Goal: Task Accomplishment & Management: Manage account settings

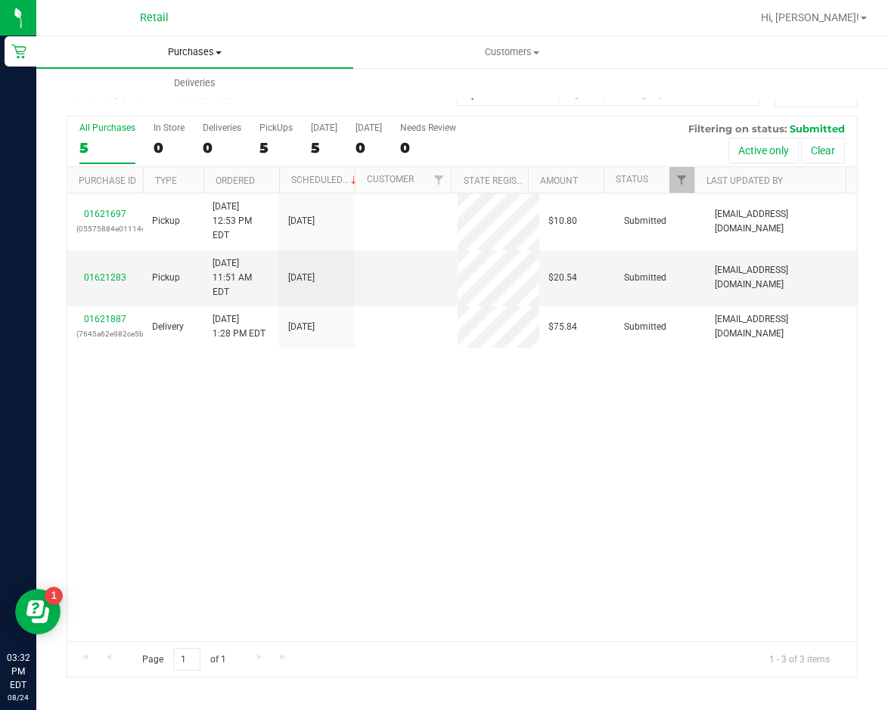
click at [218, 54] on span at bounding box center [218, 52] width 6 height 3
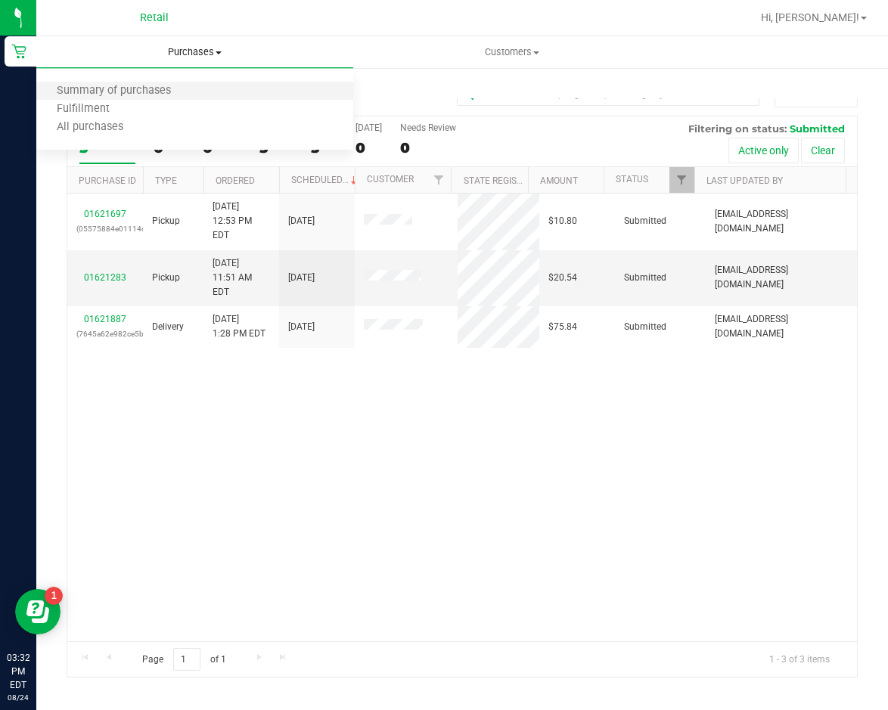
click at [194, 84] on li "Summary of purchases" at bounding box center [194, 91] width 317 height 18
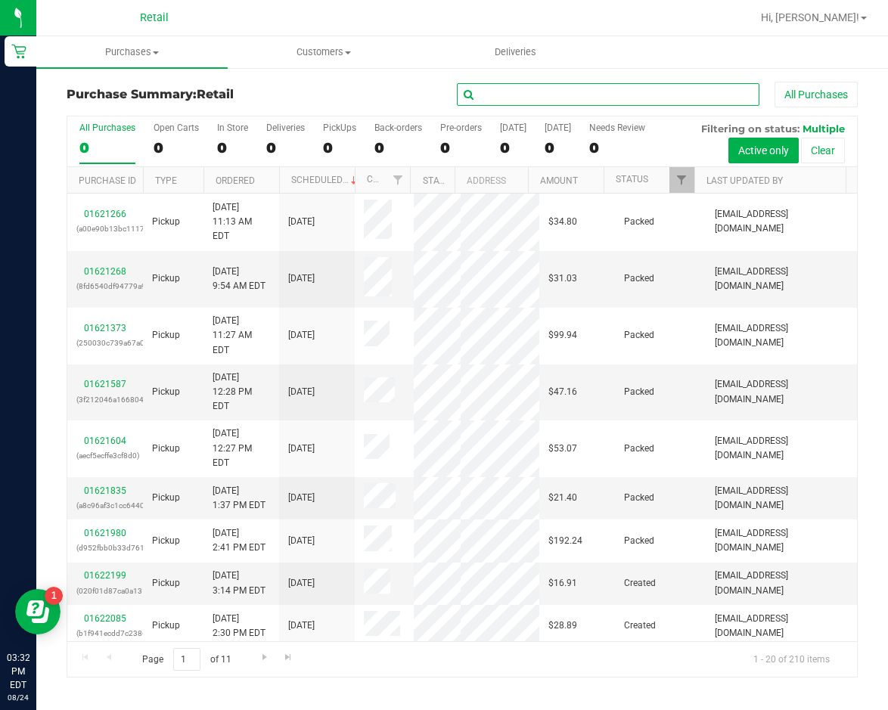
click at [520, 91] on input "text" at bounding box center [608, 94] width 302 height 23
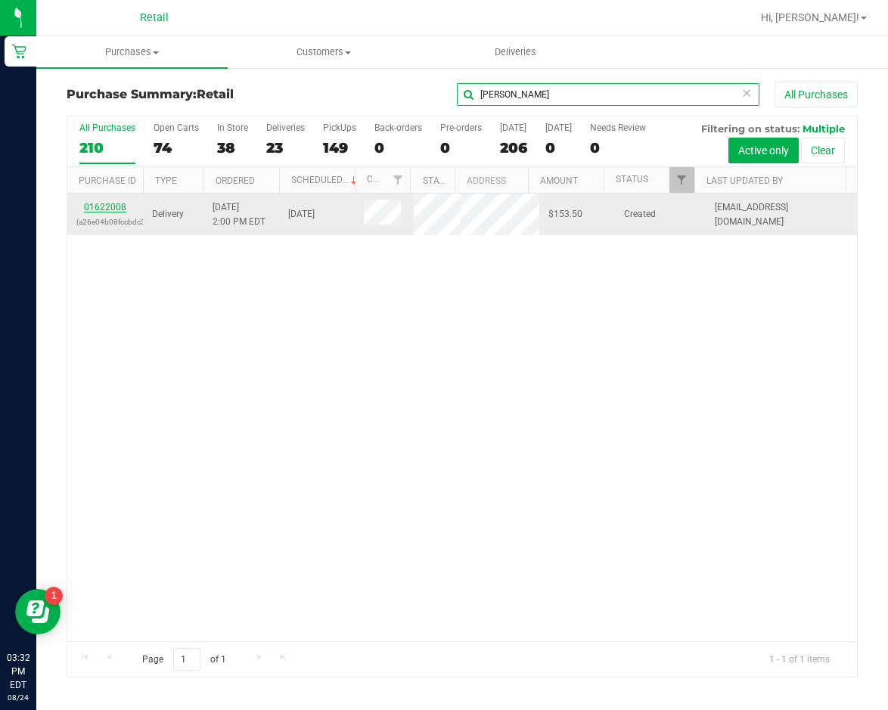
type input "[PERSON_NAME]"
click at [107, 212] on link "01622008" at bounding box center [105, 207] width 42 height 11
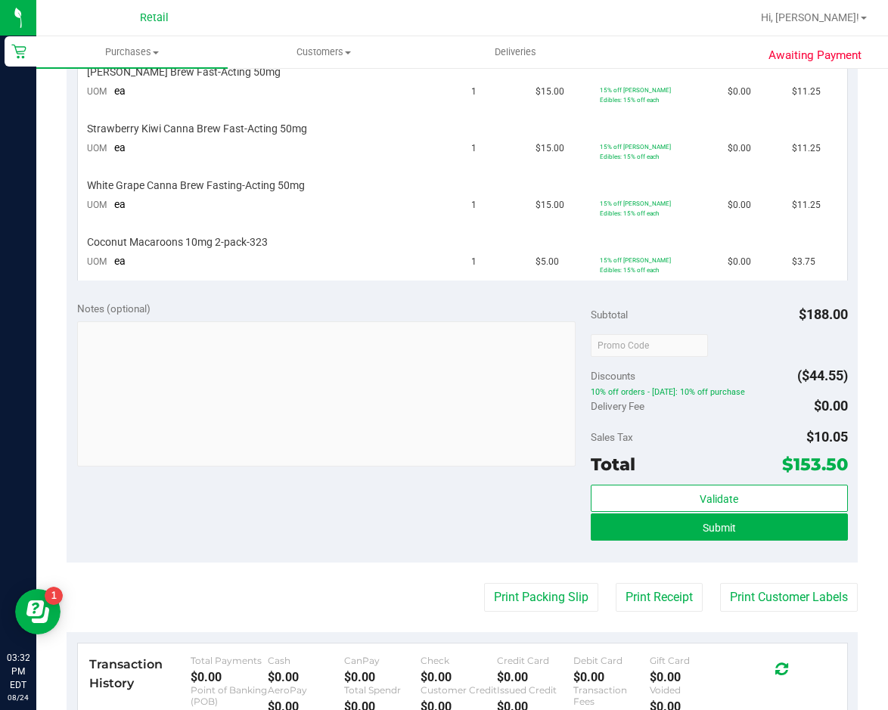
scroll to position [605, 0]
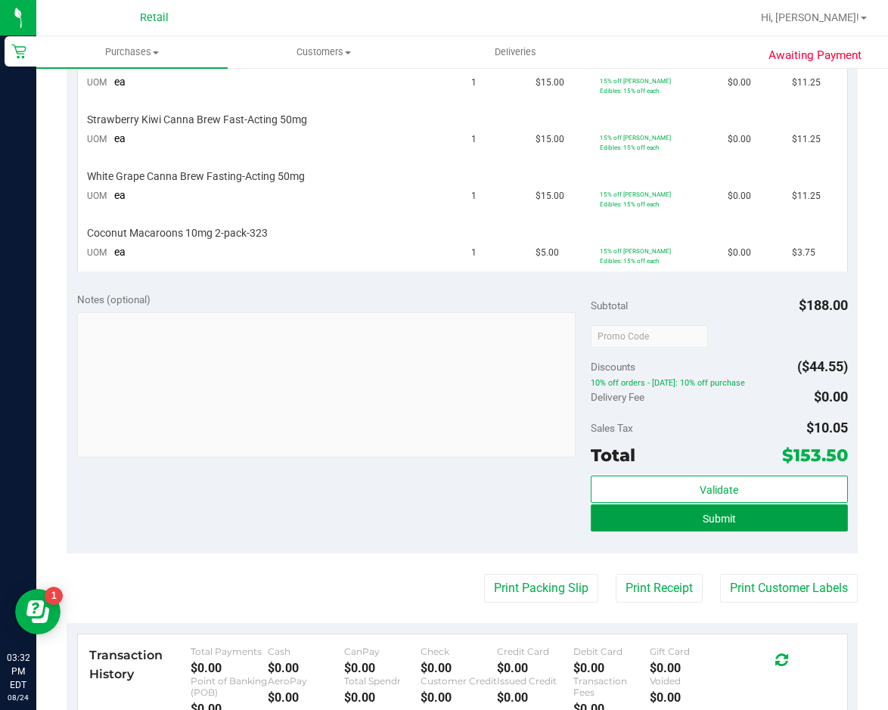
click at [749, 522] on button "Submit" at bounding box center [718, 517] width 257 height 27
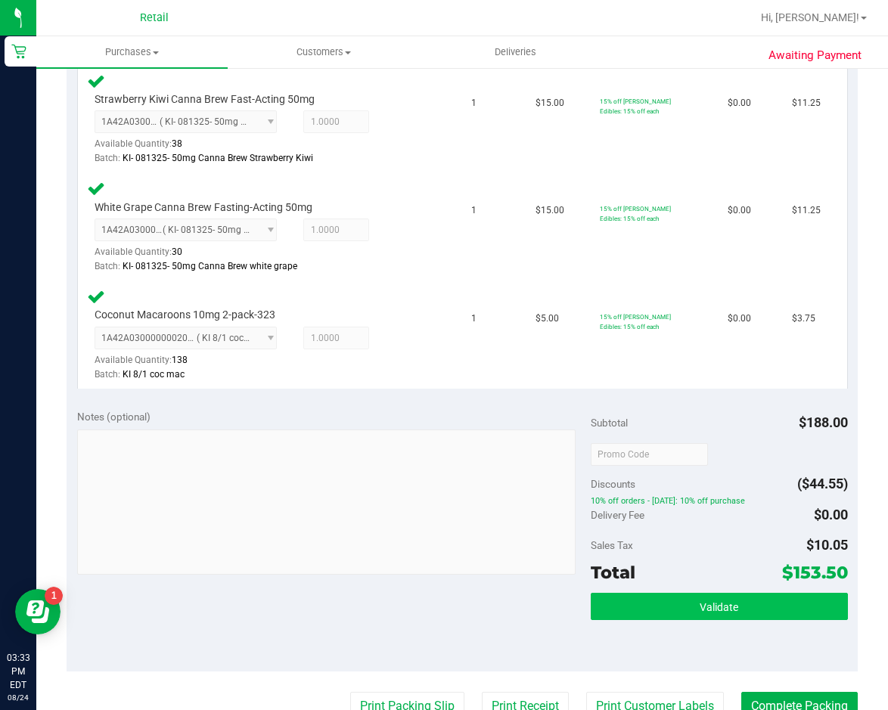
scroll to position [1012, 0]
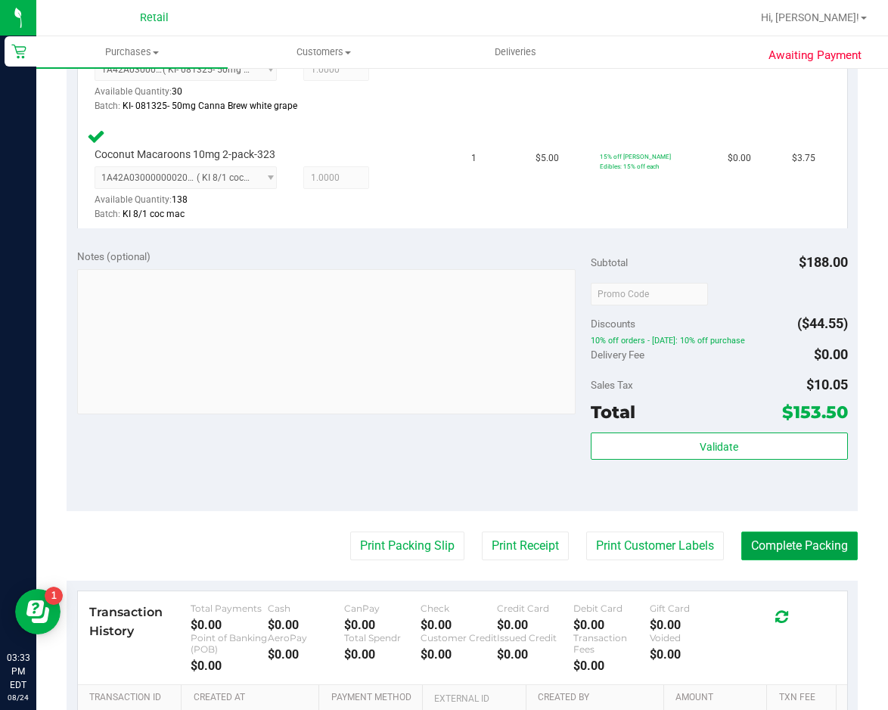
click at [758, 538] on button "Complete Packing" at bounding box center [799, 545] width 116 height 29
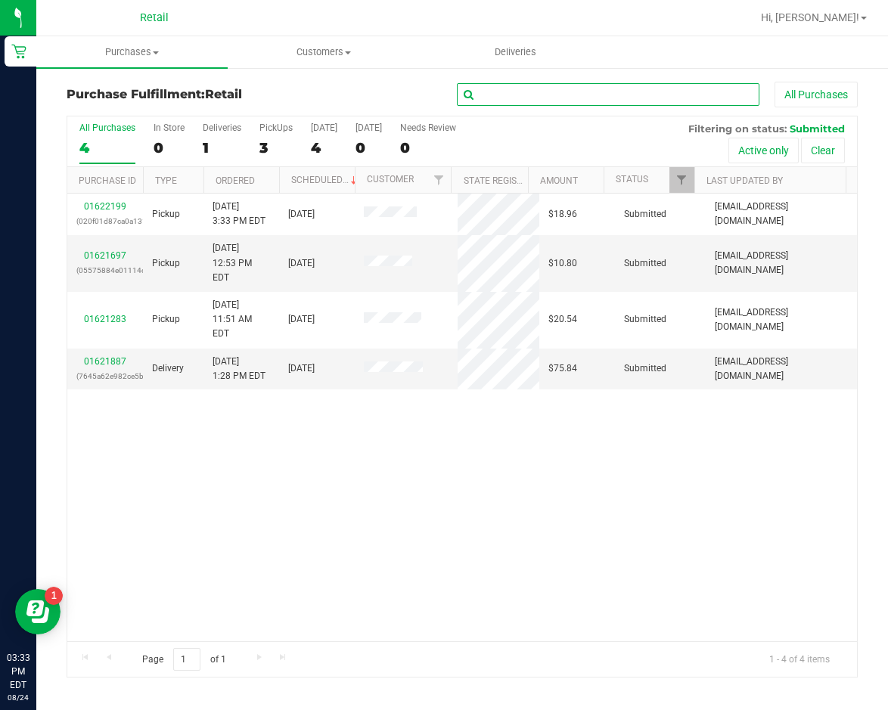
click at [595, 87] on input "text" at bounding box center [608, 94] width 302 height 23
type input "[PERSON_NAME]"
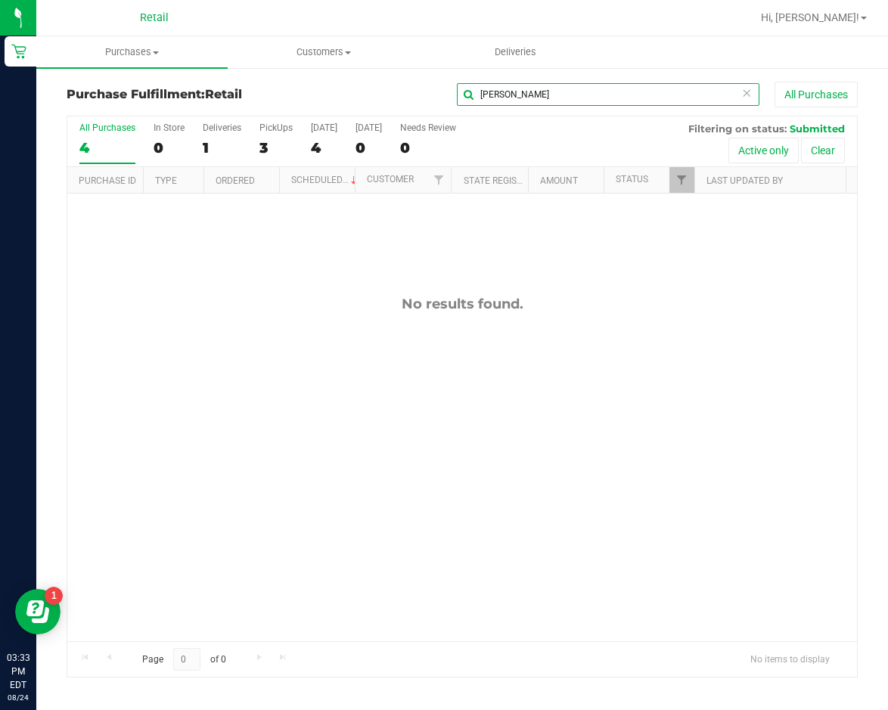
drag, startPoint x: 559, startPoint y: 96, endPoint x: 383, endPoint y: 100, distance: 176.2
click at [386, 100] on div "[PERSON_NAME] All Purchases" at bounding box center [593, 95] width 527 height 26
click at [151, 49] on span "Purchases" at bounding box center [131, 52] width 191 height 14
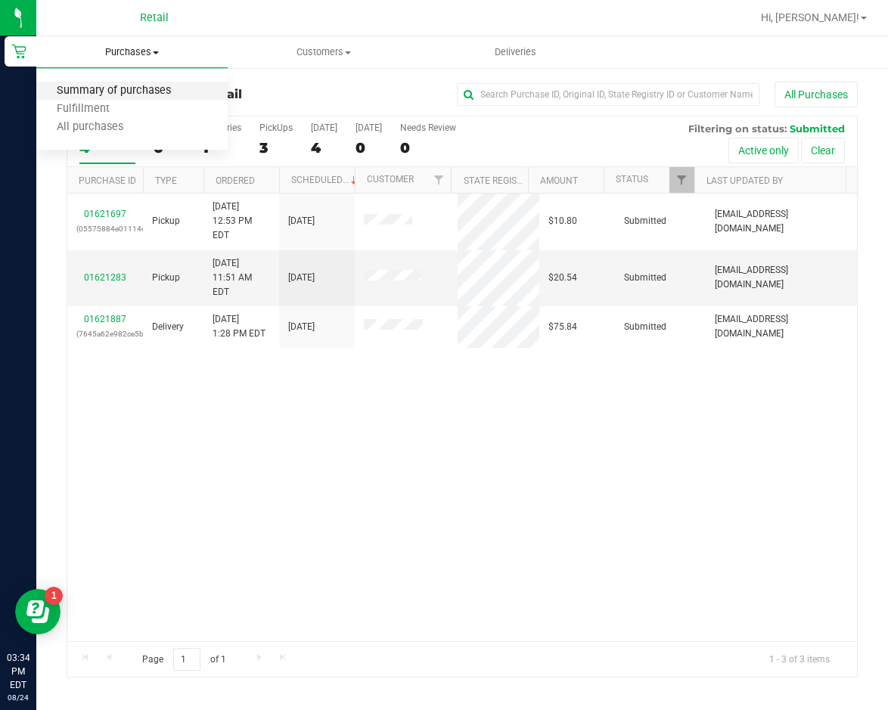
click at [121, 91] on span "Summary of purchases" at bounding box center [113, 91] width 155 height 13
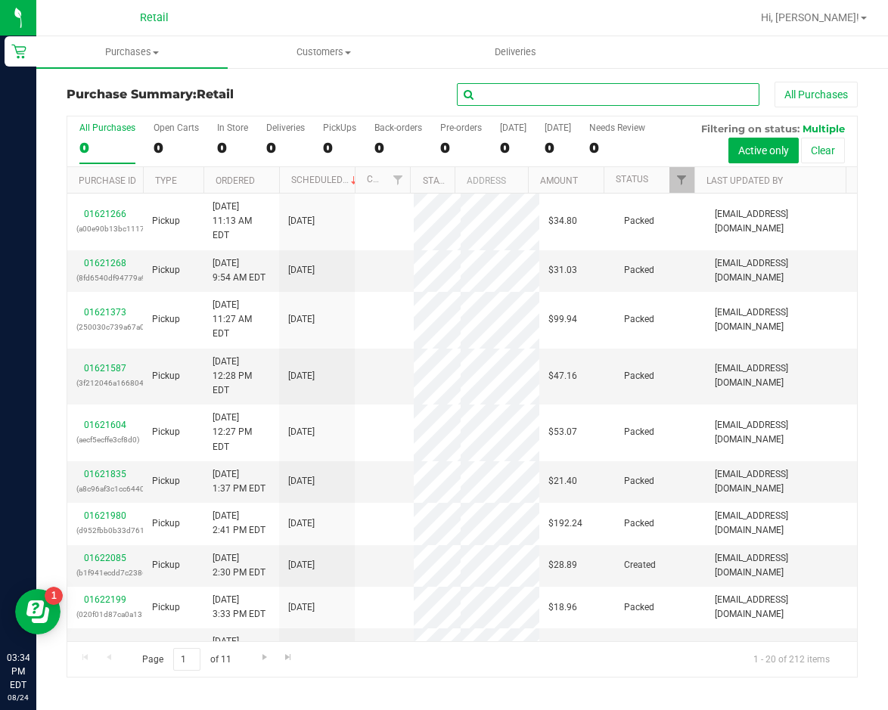
click at [590, 93] on input "text" at bounding box center [608, 94] width 302 height 23
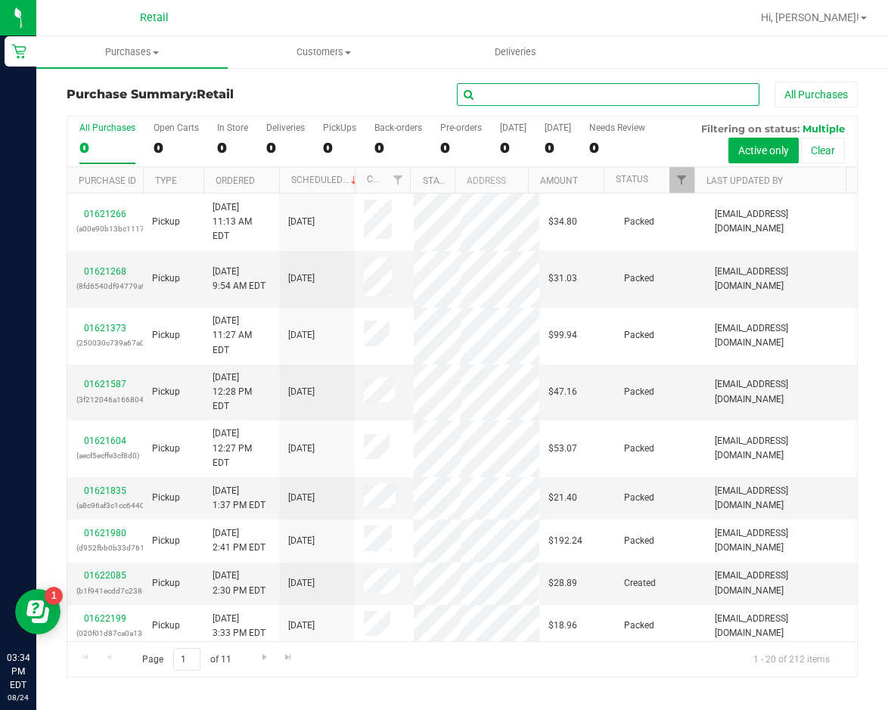
click at [562, 99] on input "text" at bounding box center [608, 94] width 302 height 23
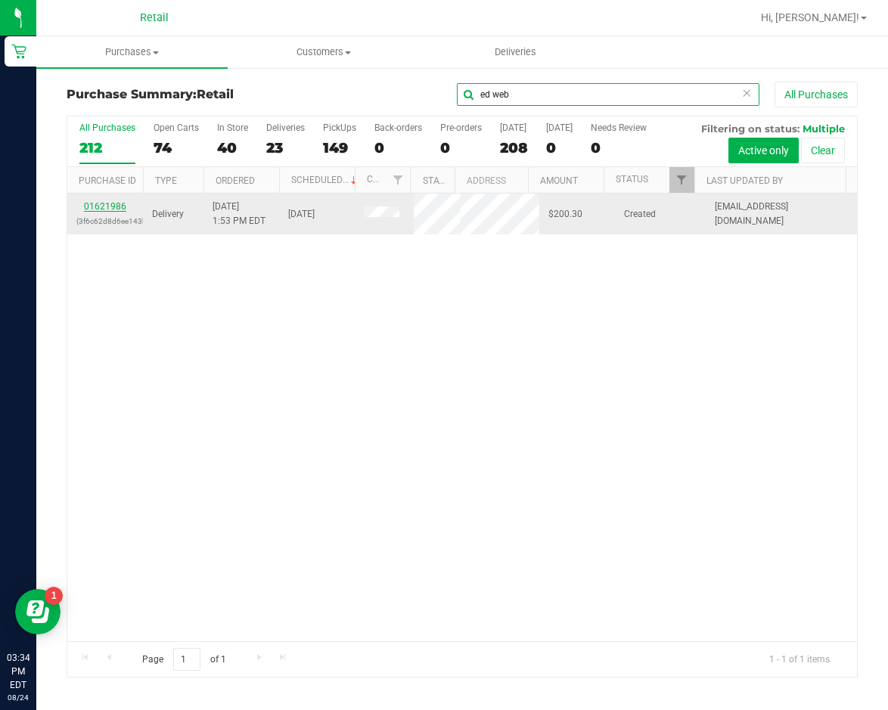
type input "ed web"
click at [94, 212] on link "01621986" at bounding box center [105, 206] width 42 height 11
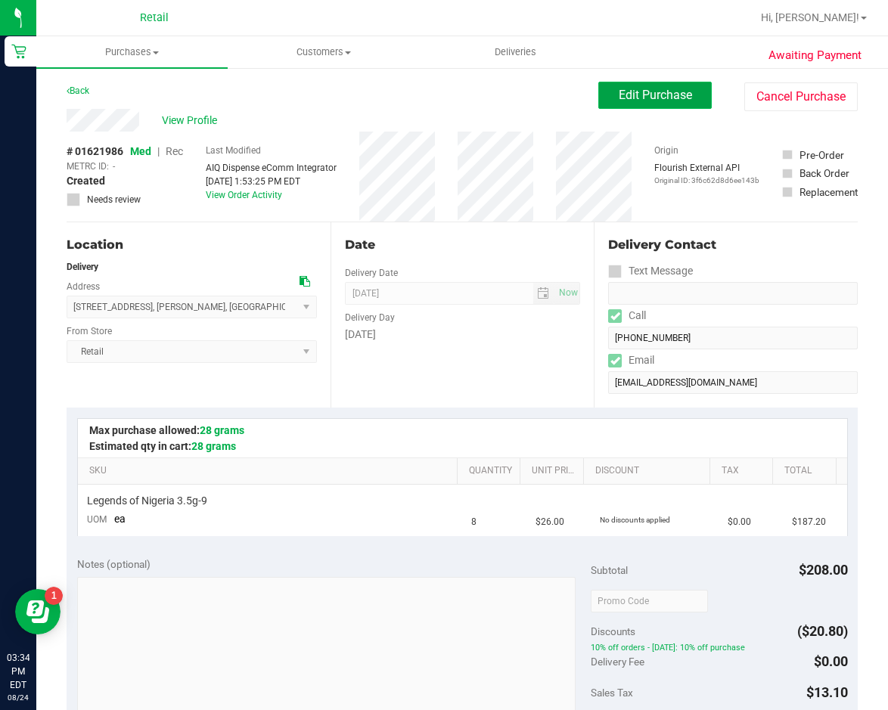
click at [623, 106] on button "Edit Purchase" at bounding box center [654, 95] width 113 height 27
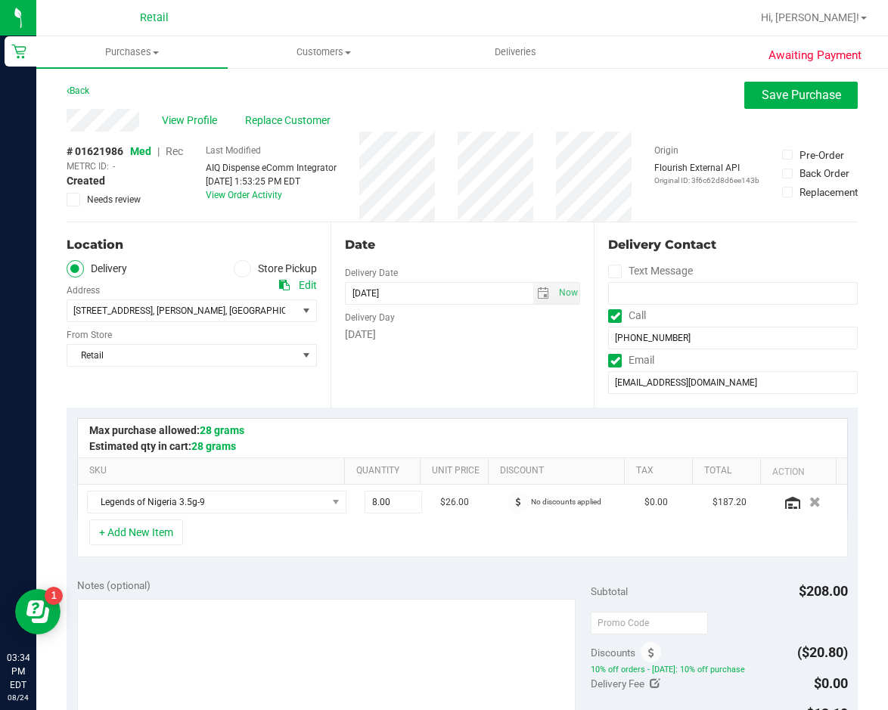
click at [178, 147] on span "Rec" at bounding box center [174, 151] width 17 height 12
click at [776, 97] on span "Save Purchase" at bounding box center [800, 95] width 79 height 14
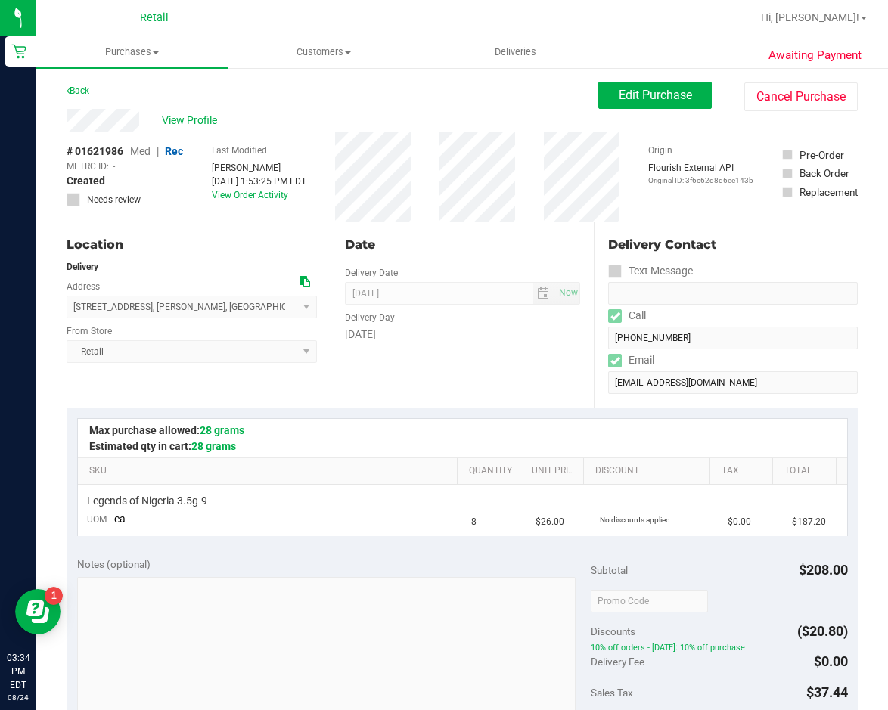
scroll to position [378, 0]
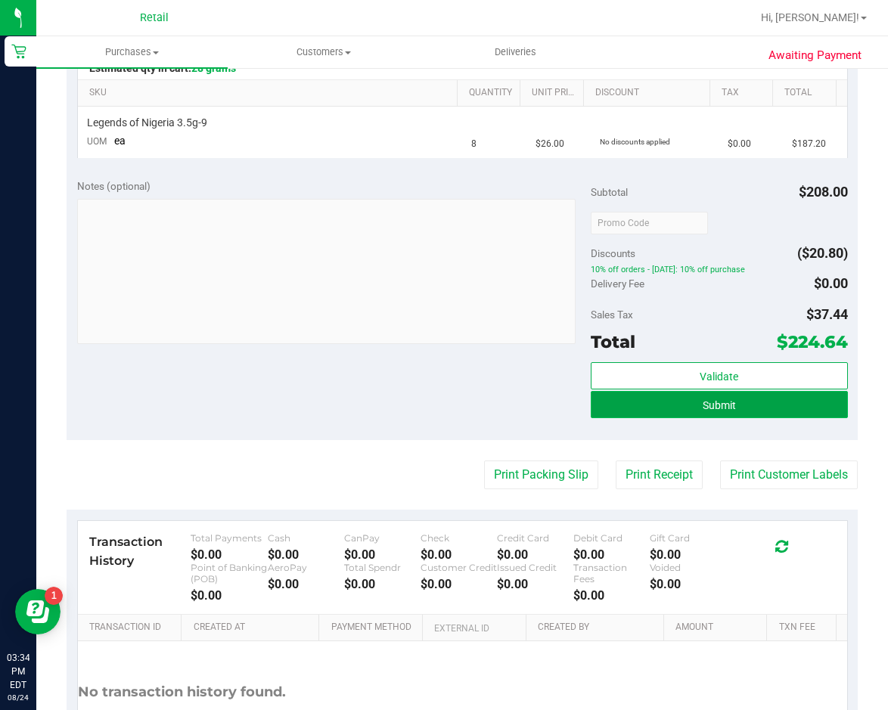
click at [740, 408] on button "Submit" at bounding box center [718, 404] width 257 height 27
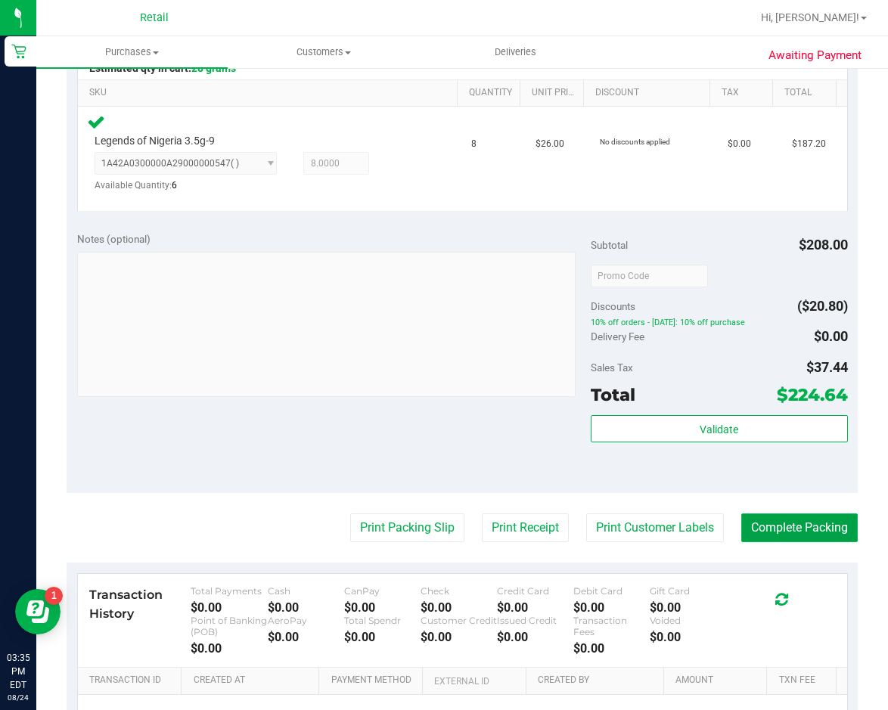
click at [760, 536] on button "Complete Packing" at bounding box center [799, 527] width 116 height 29
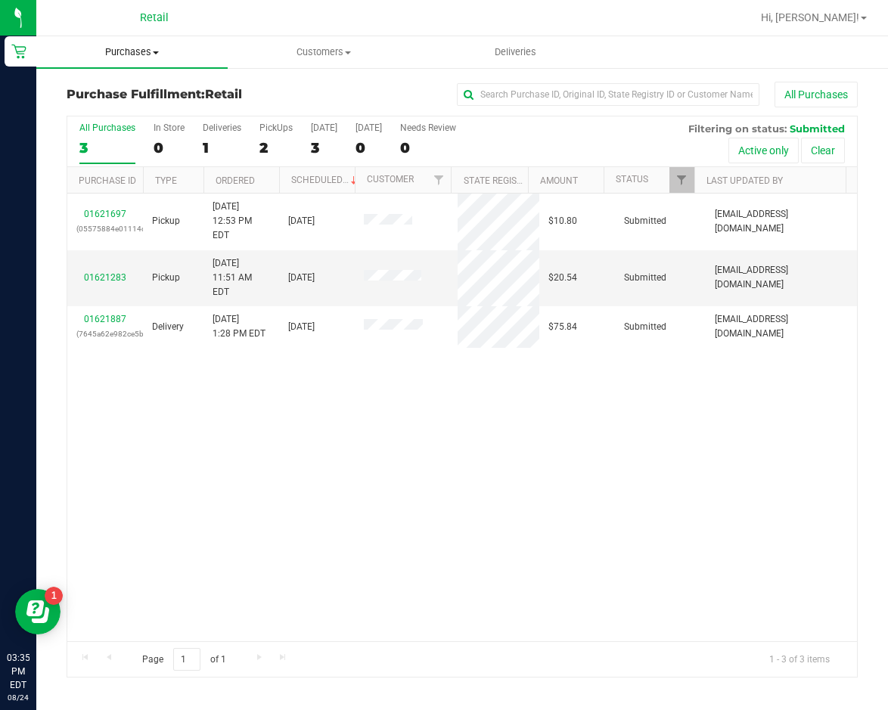
click at [160, 54] on span "Purchases" at bounding box center [131, 52] width 191 height 14
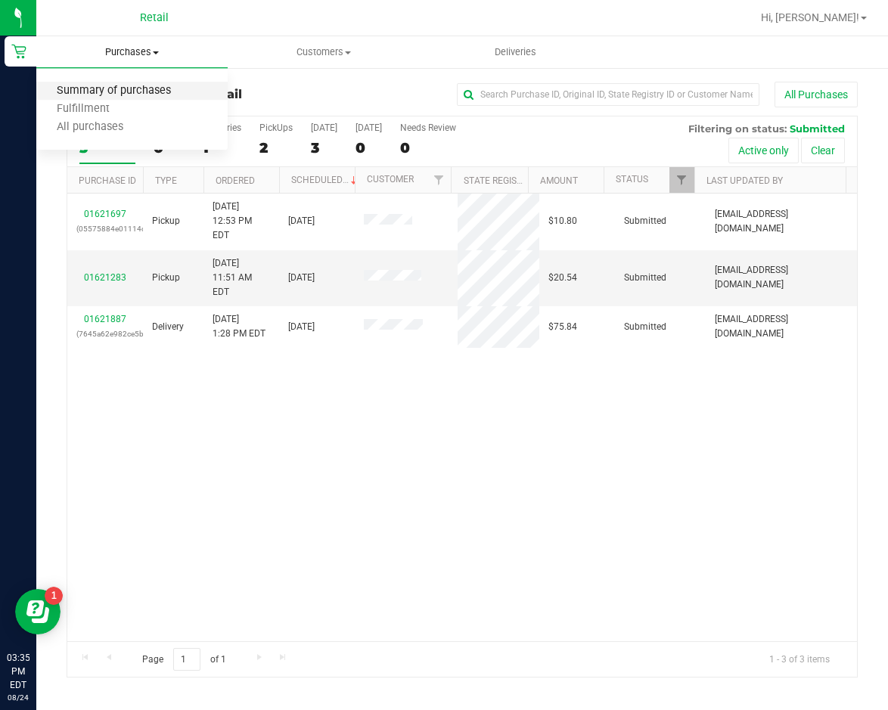
click at [124, 93] on span "Summary of purchases" at bounding box center [113, 91] width 155 height 13
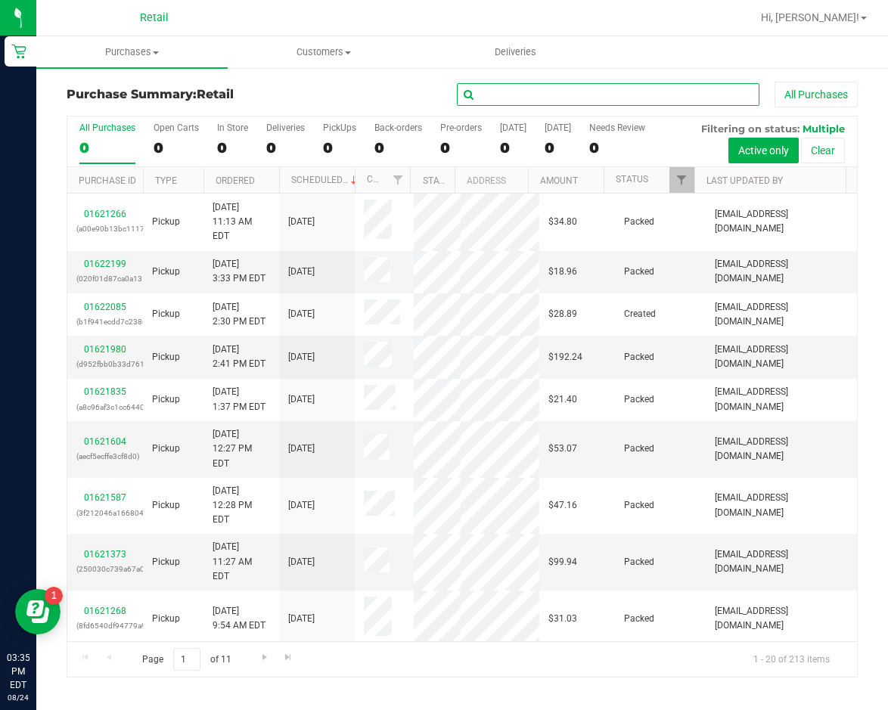
click at [652, 100] on input "text" at bounding box center [608, 94] width 302 height 23
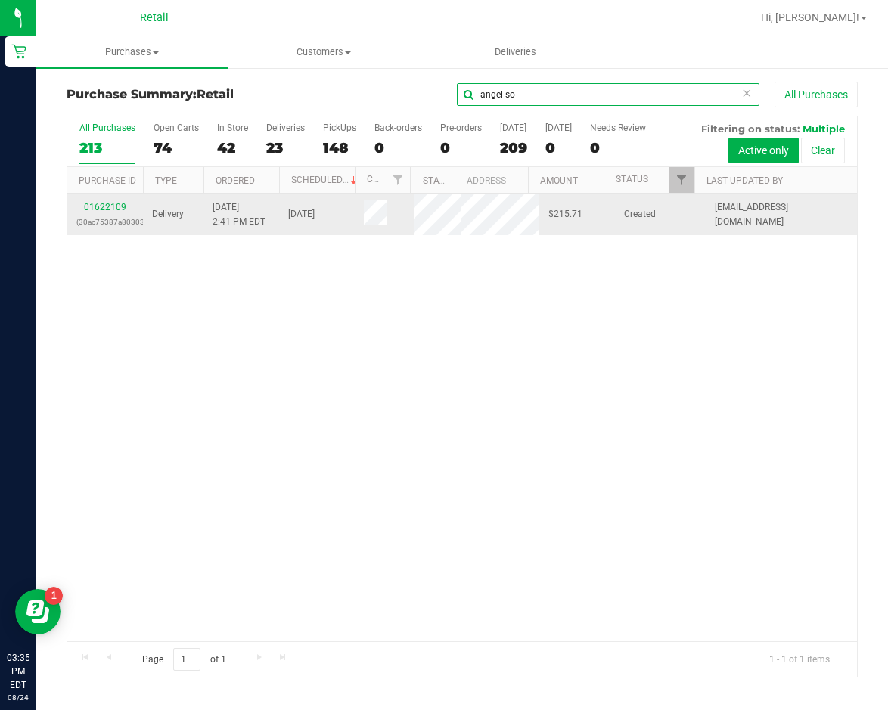
type input "angel so"
click at [111, 212] on link "01622109" at bounding box center [105, 207] width 42 height 11
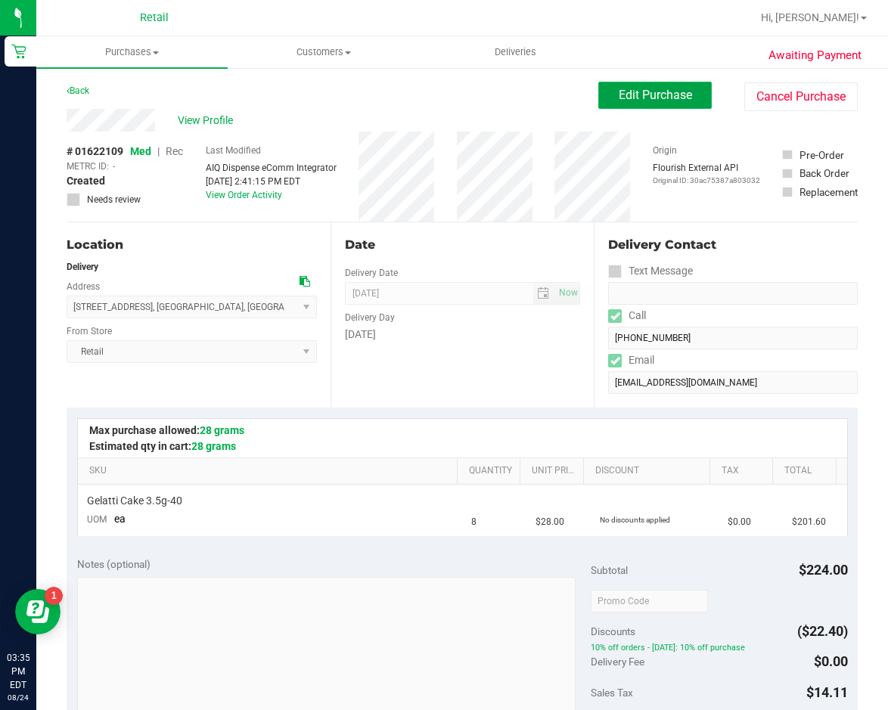
click at [642, 101] on span "Edit Purchase" at bounding box center [654, 95] width 73 height 14
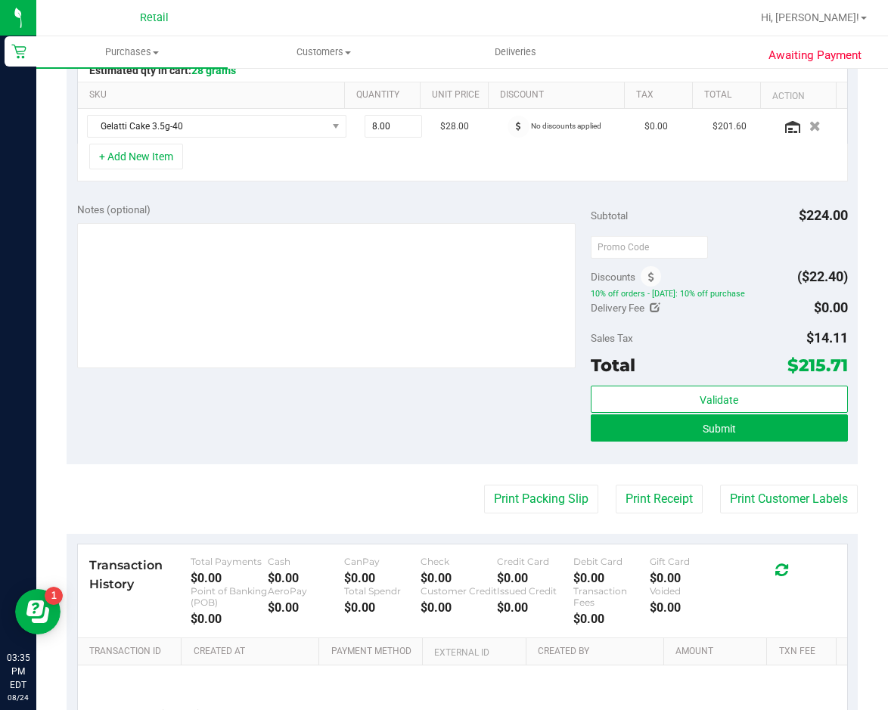
scroll to position [378, 0]
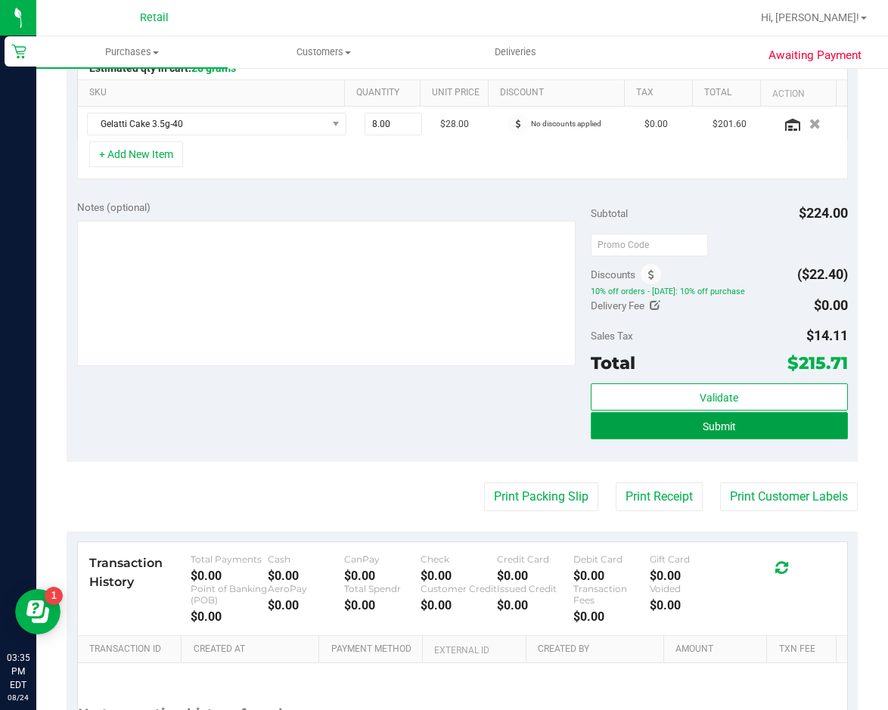
click at [702, 424] on span "Submit" at bounding box center [718, 426] width 33 height 12
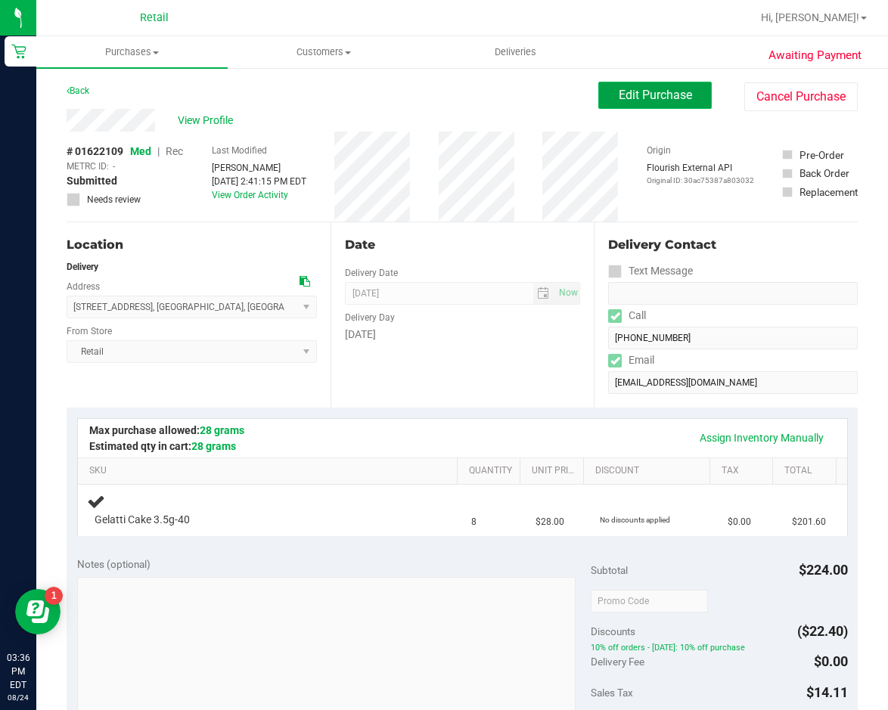
click at [655, 82] on button "Edit Purchase" at bounding box center [654, 95] width 113 height 27
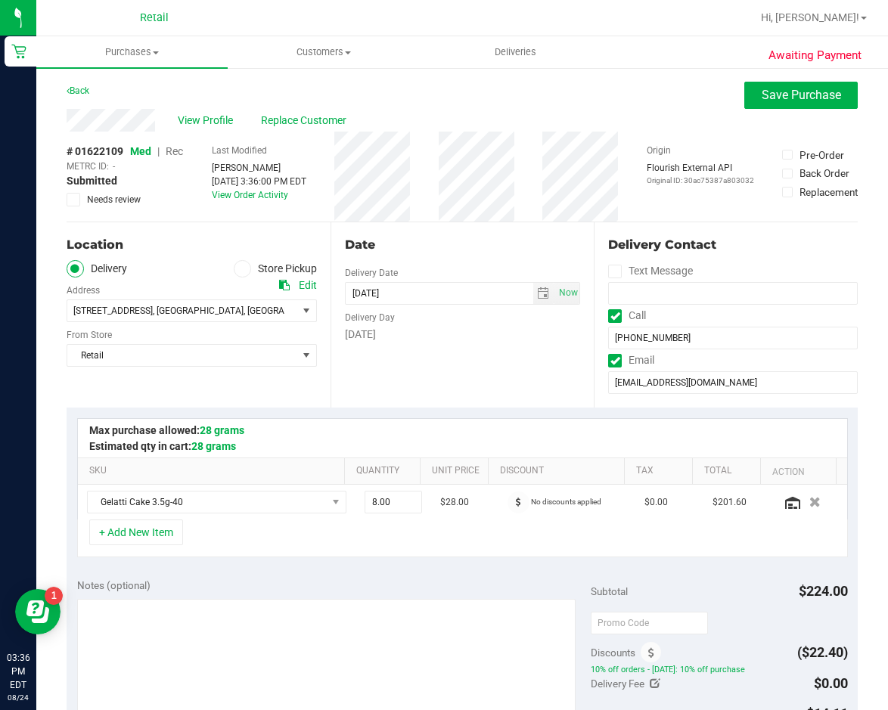
click at [181, 151] on span "Rec" at bounding box center [174, 151] width 17 height 12
click at [793, 98] on span "Save Purchase" at bounding box center [800, 95] width 79 height 14
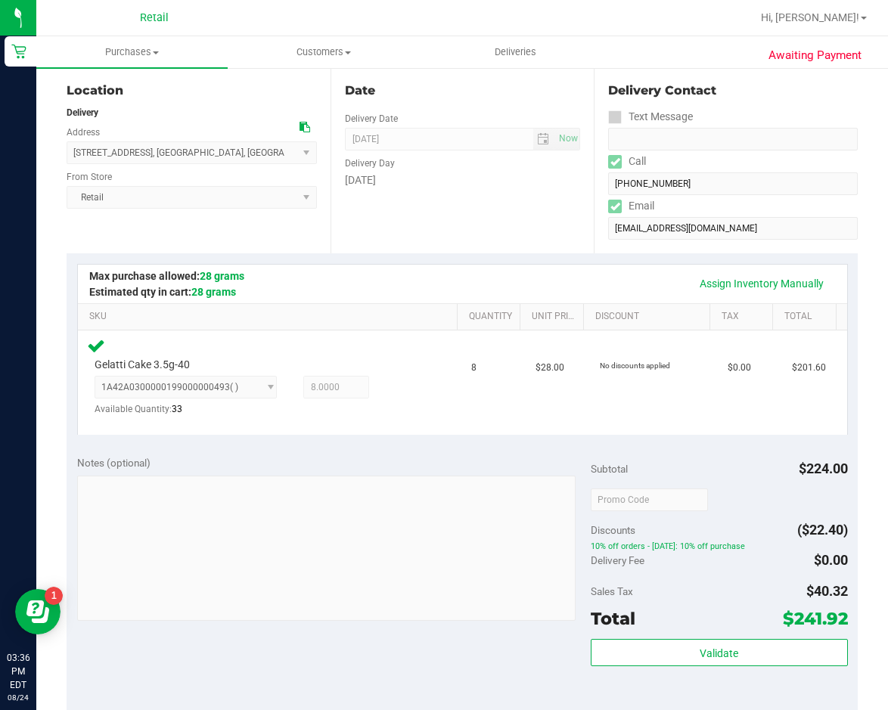
scroll to position [302, 0]
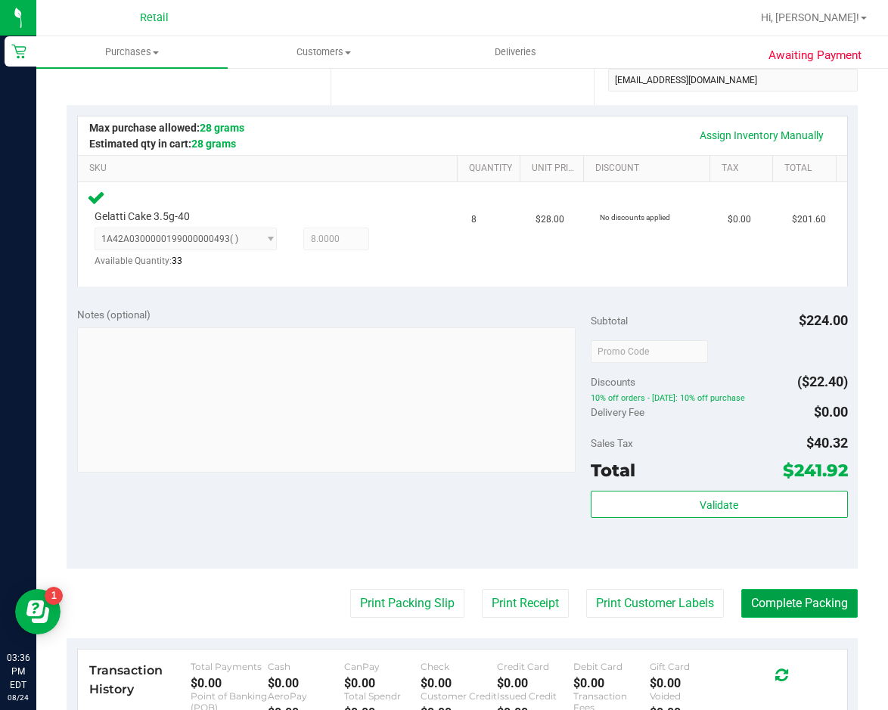
click at [781, 593] on button "Complete Packing" at bounding box center [799, 603] width 116 height 29
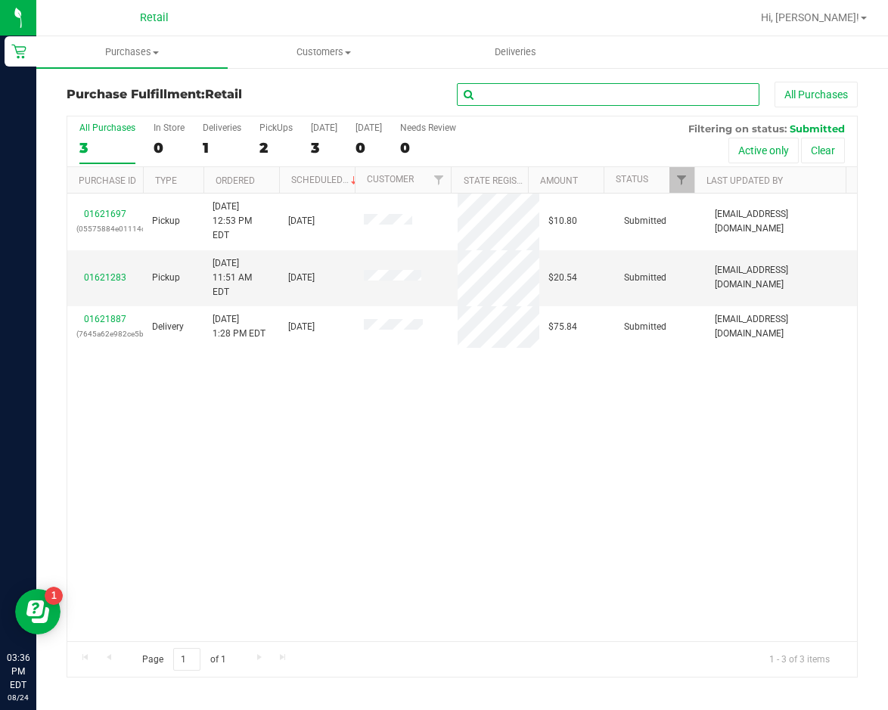
click at [543, 95] on input "text" at bounding box center [608, 94] width 302 height 23
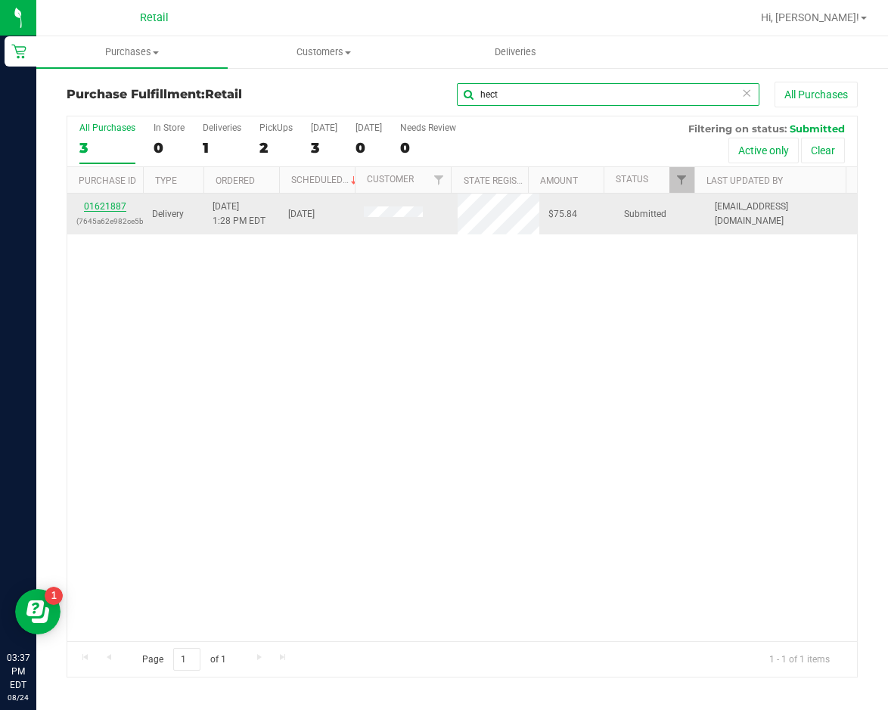
type input "hect"
click at [104, 204] on link "01621887" at bounding box center [105, 206] width 42 height 11
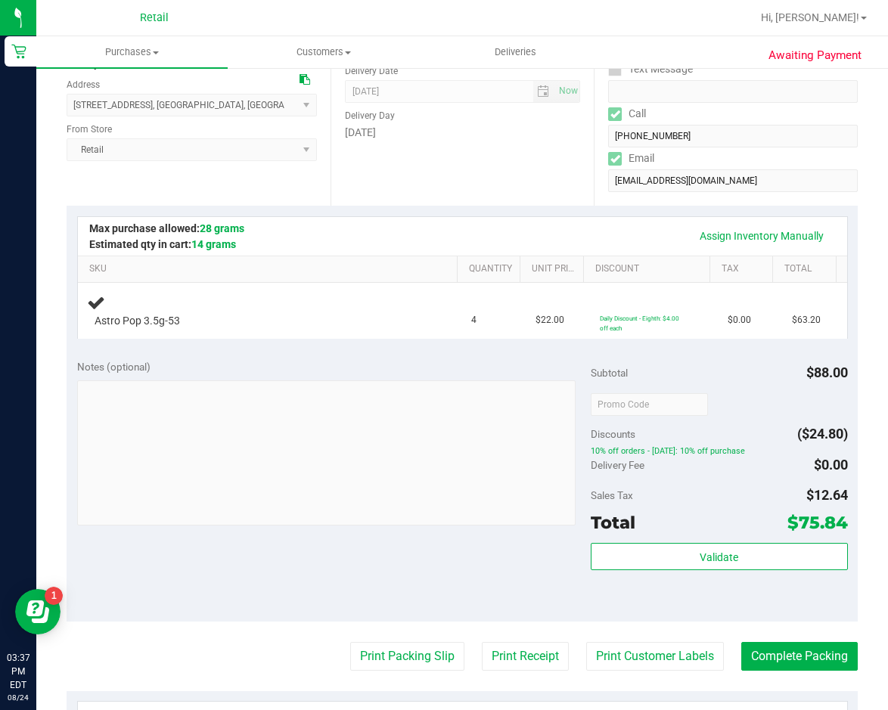
scroll to position [302, 0]
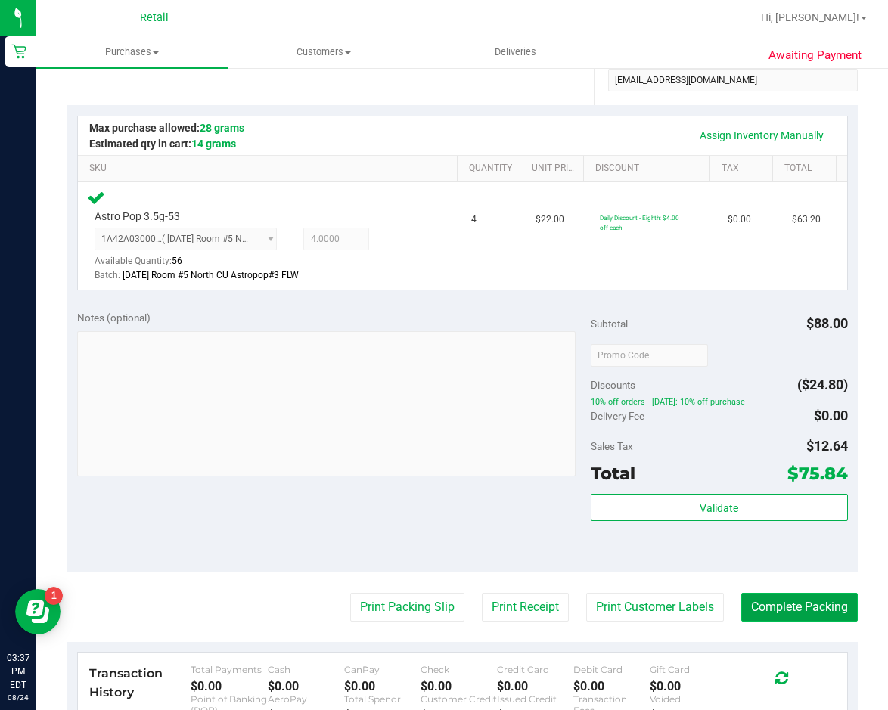
click at [745, 598] on button "Complete Packing" at bounding box center [799, 607] width 116 height 29
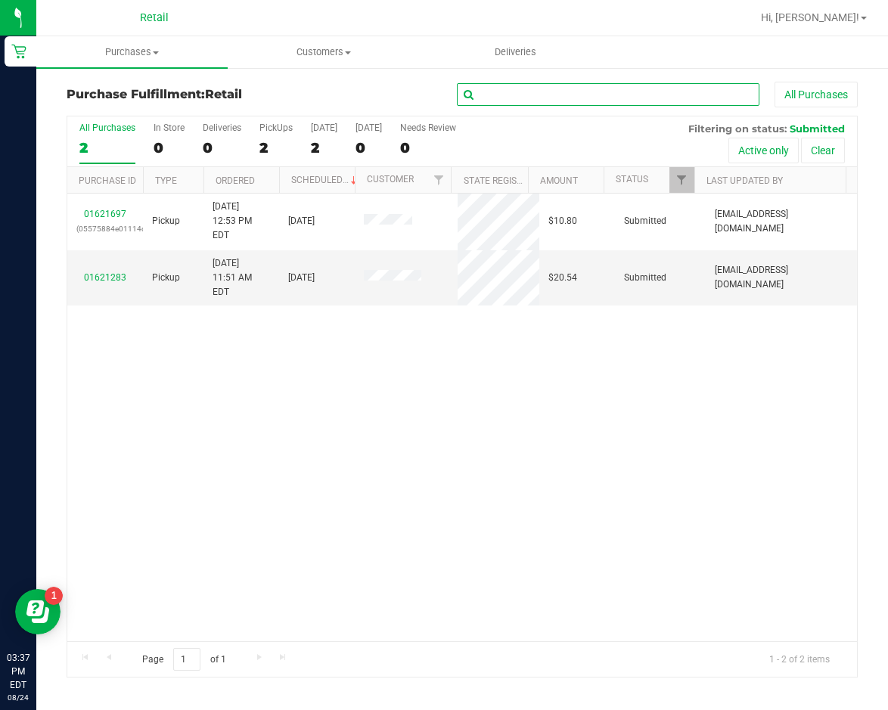
click at [578, 94] on input "text" at bounding box center [608, 94] width 302 height 23
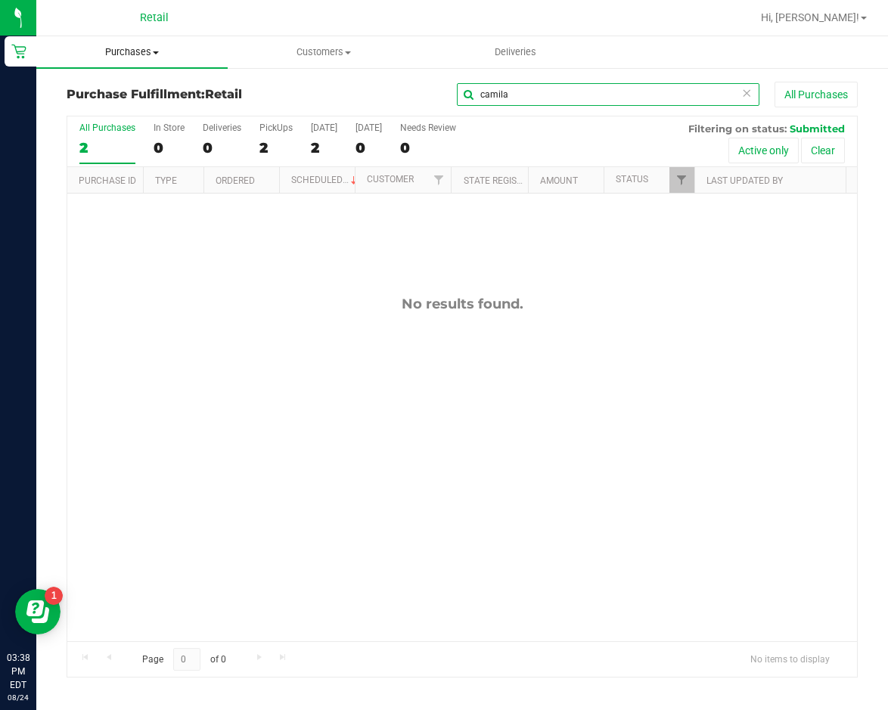
type input "camila"
click at [150, 50] on span "Purchases" at bounding box center [131, 52] width 191 height 14
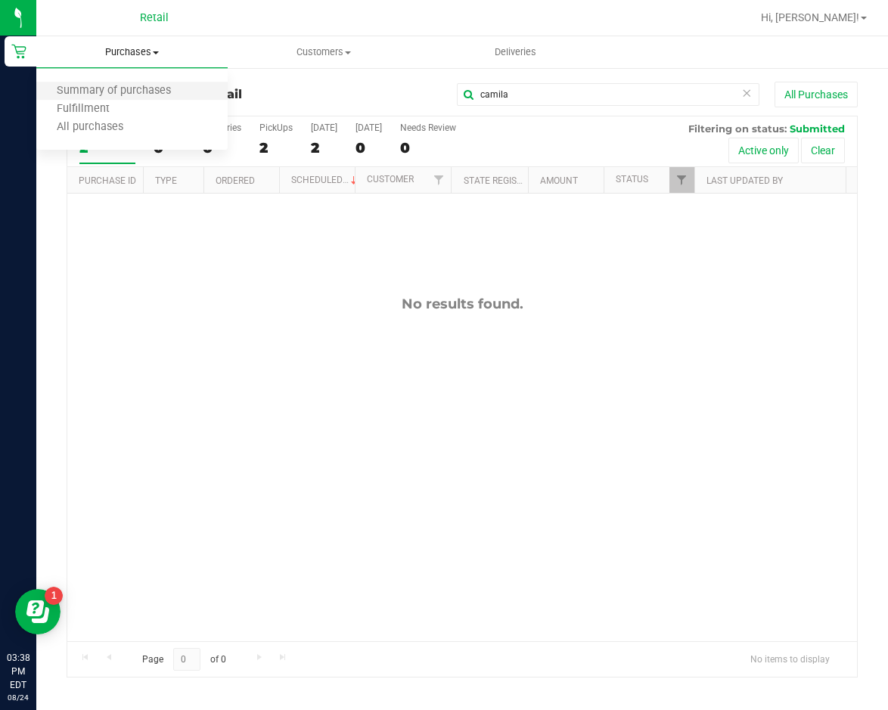
click at [128, 82] on li "Summary of purchases" at bounding box center [131, 91] width 191 height 18
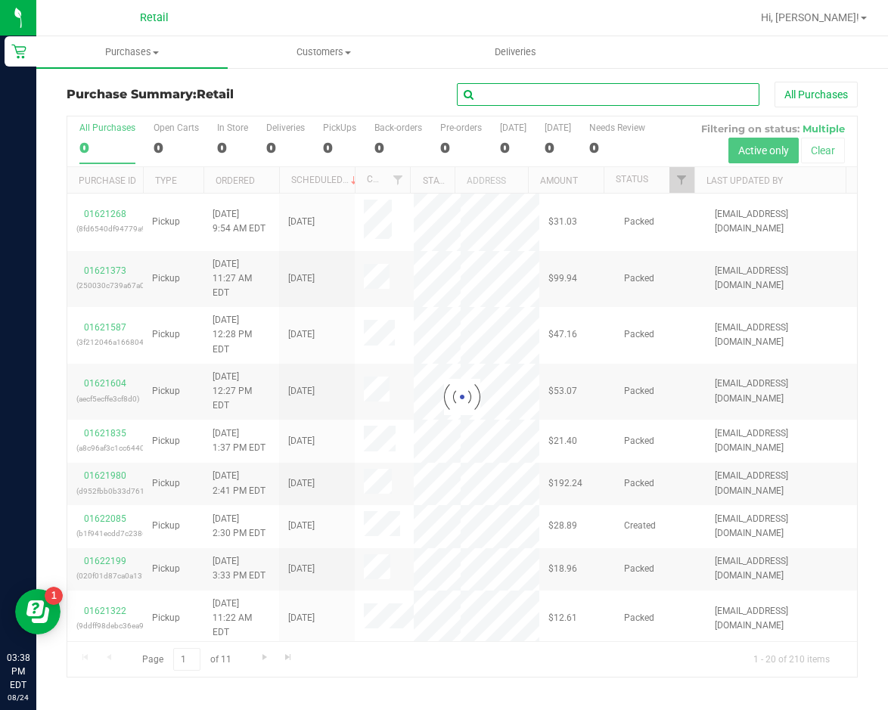
click at [547, 89] on input "text" at bounding box center [608, 94] width 302 height 23
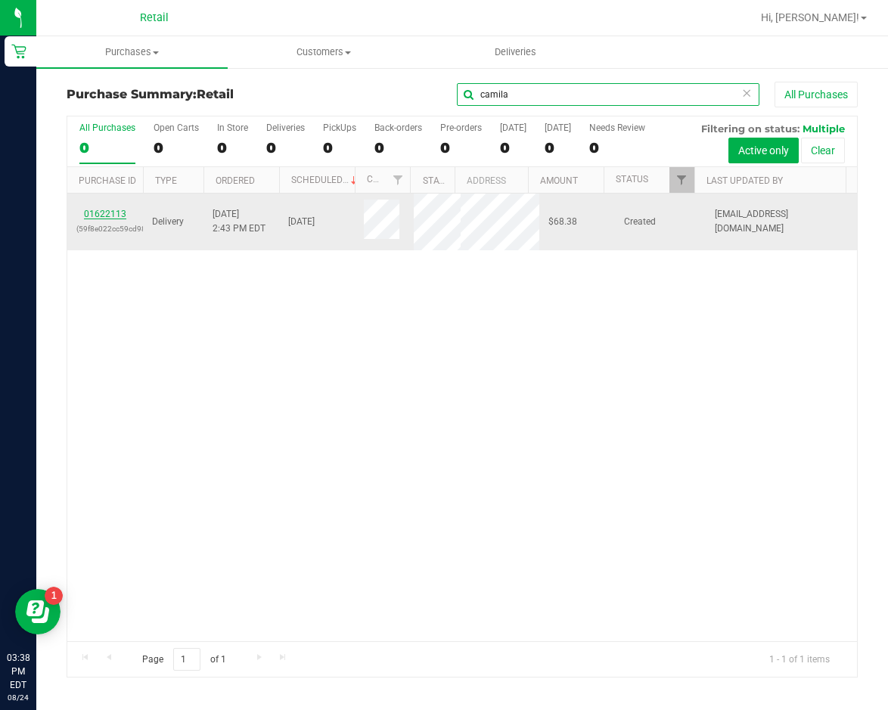
type input "camila"
click at [104, 218] on link "01622113" at bounding box center [105, 214] width 42 height 11
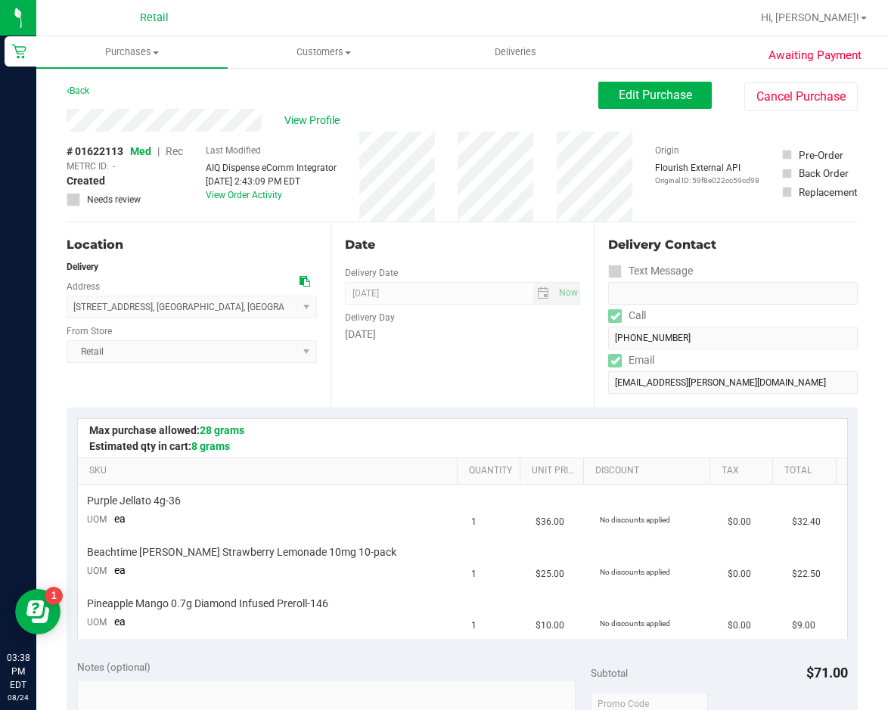
click at [625, 70] on div "Awaiting Payment Back Edit Purchase Cancel Purchase View Profile # 01622113 Med…" at bounding box center [461, 691] width 851 height 1248
click at [626, 110] on div "Edit Purchase Cancel Purchase" at bounding box center [727, 96] width 259 height 29
click at [630, 108] on button "Edit Purchase" at bounding box center [654, 95] width 113 height 27
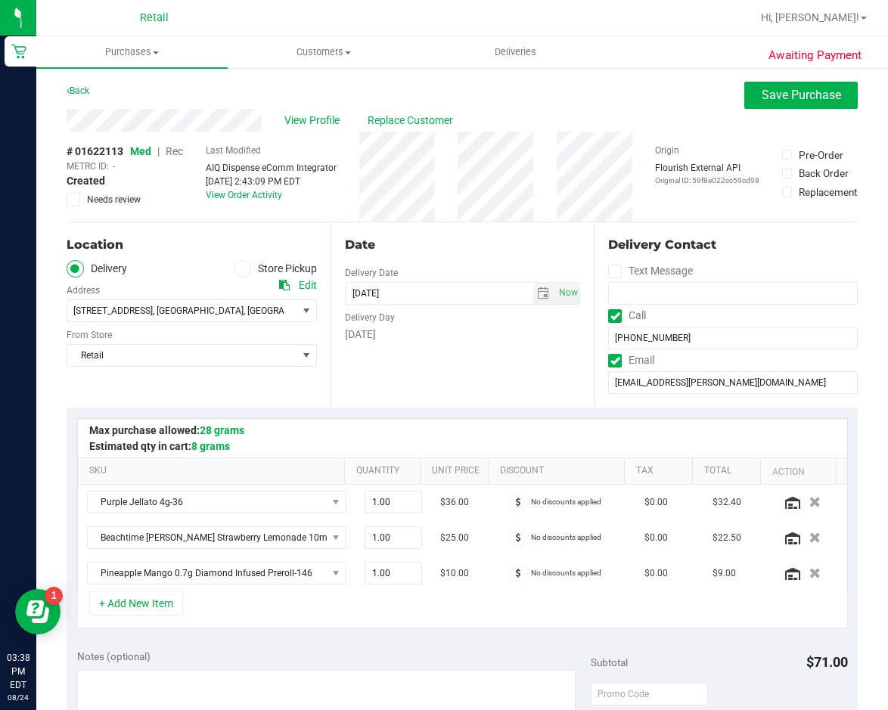
click at [175, 152] on span "Rec" at bounding box center [174, 151] width 17 height 12
click at [809, 101] on span "Save Purchase" at bounding box center [800, 95] width 79 height 14
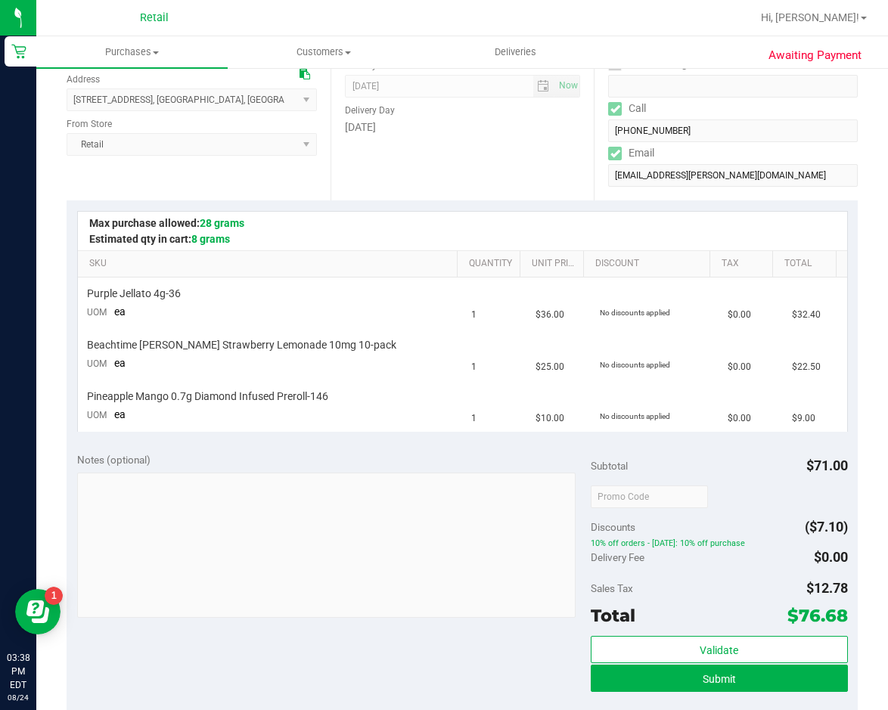
scroll to position [302, 0]
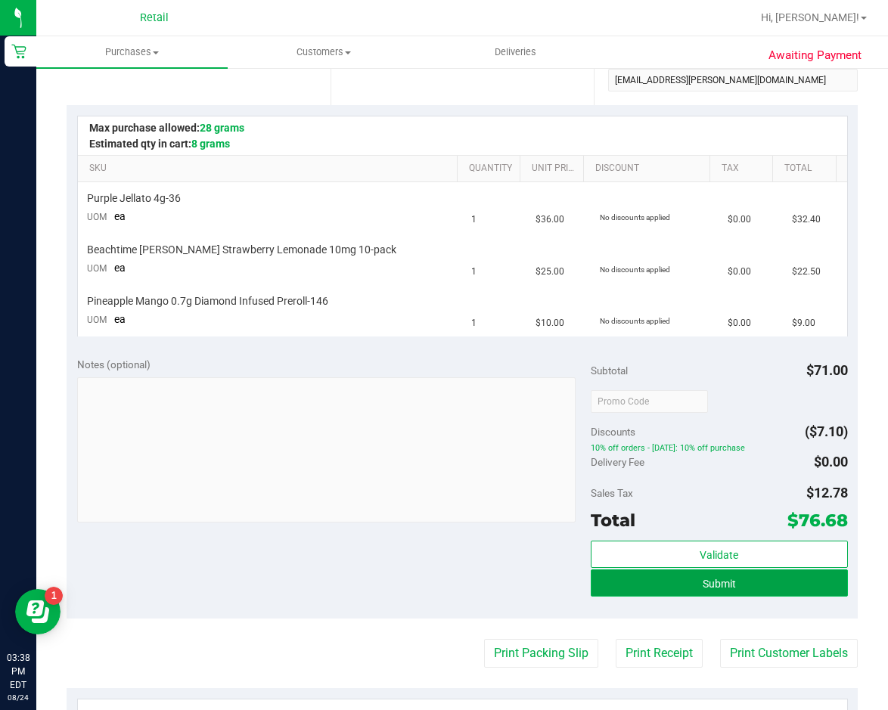
click at [714, 580] on span "Submit" at bounding box center [718, 584] width 33 height 12
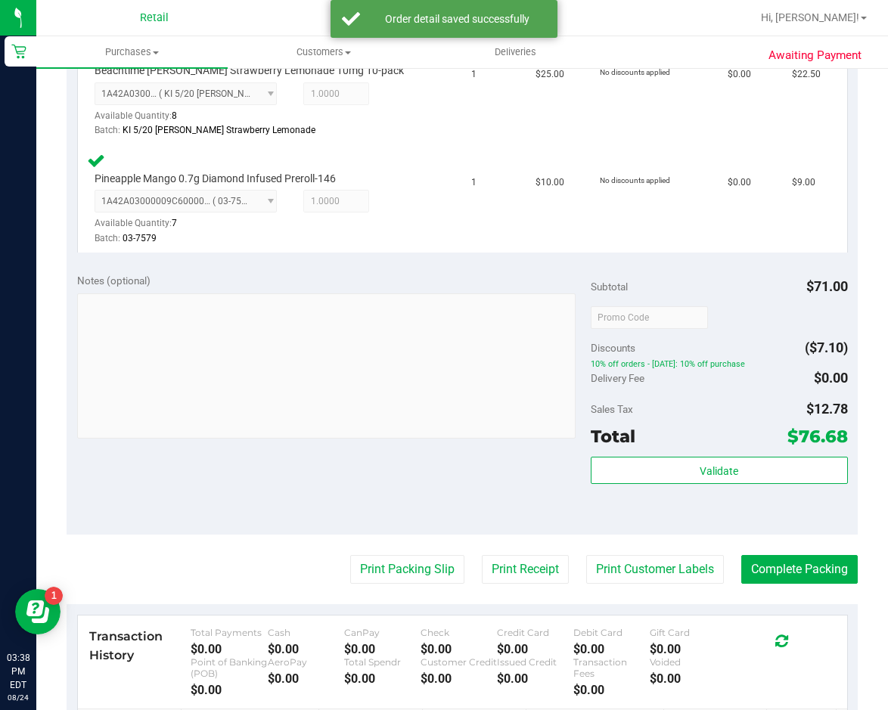
scroll to position [605, 0]
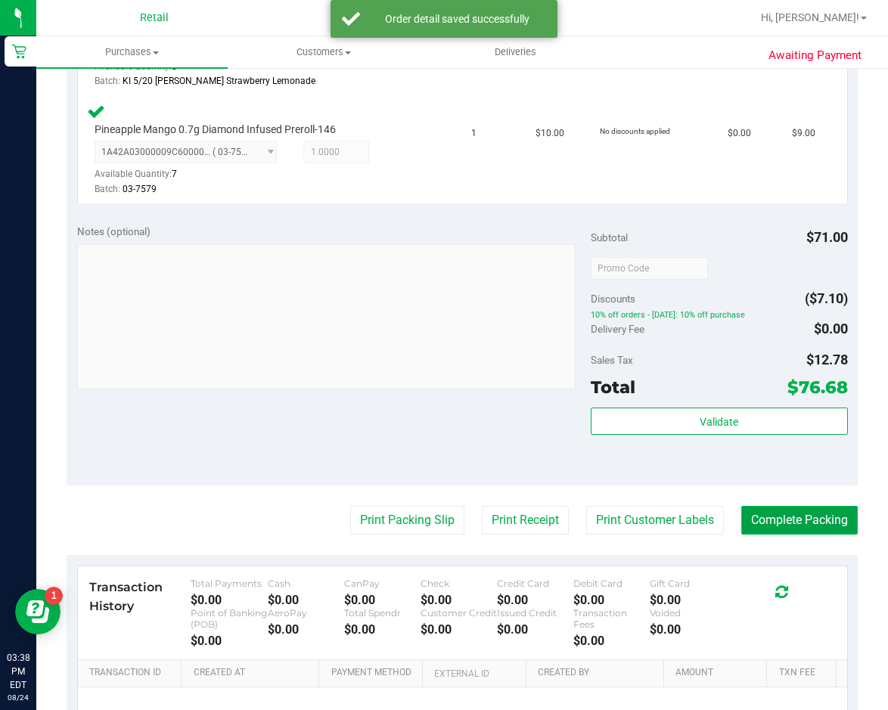
click at [769, 508] on button "Complete Packing" at bounding box center [799, 520] width 116 height 29
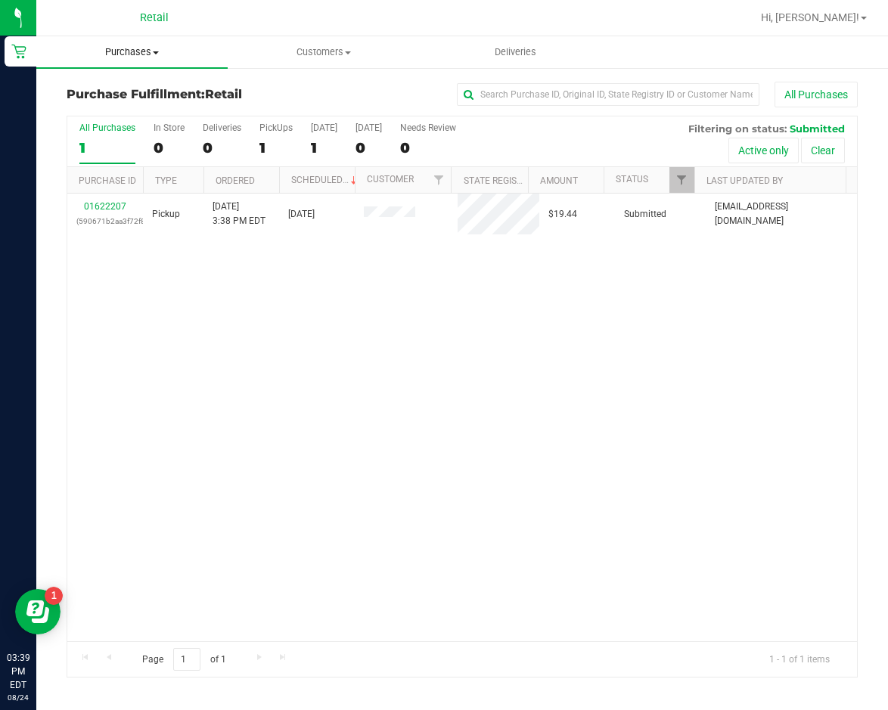
drag, startPoint x: 153, startPoint y: 51, endPoint x: 147, endPoint y: 58, distance: 9.1
click at [153, 51] on span at bounding box center [156, 52] width 6 height 3
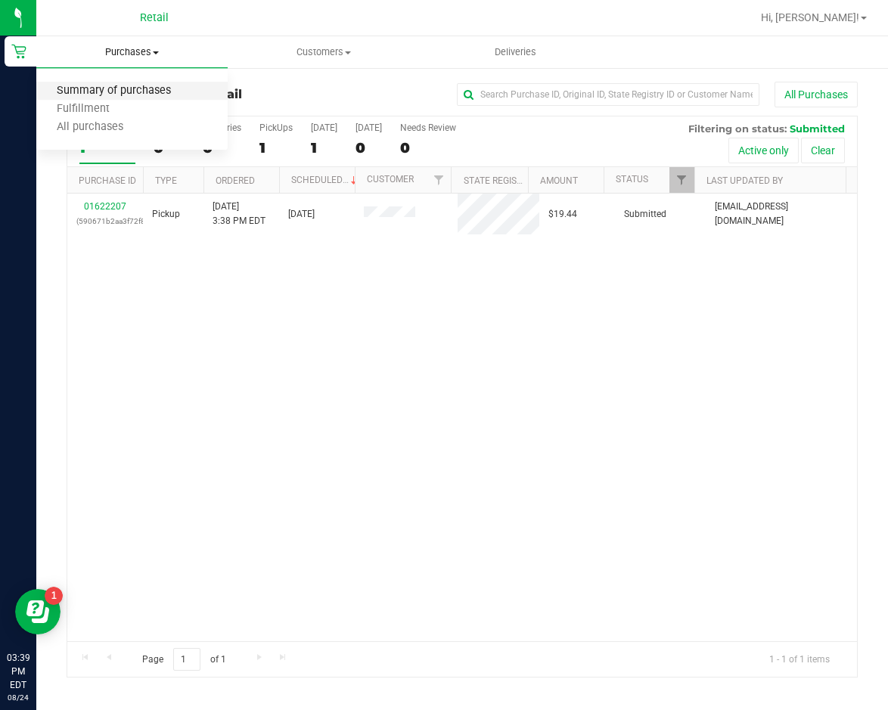
click at [123, 89] on span "Summary of purchases" at bounding box center [113, 91] width 155 height 13
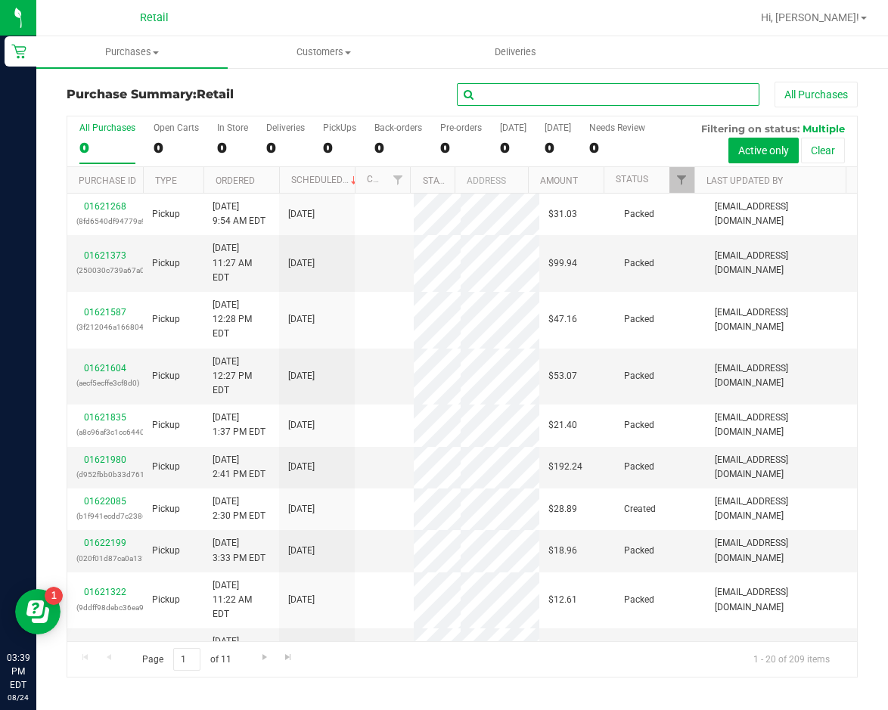
click at [639, 91] on input "text" at bounding box center [608, 94] width 302 height 23
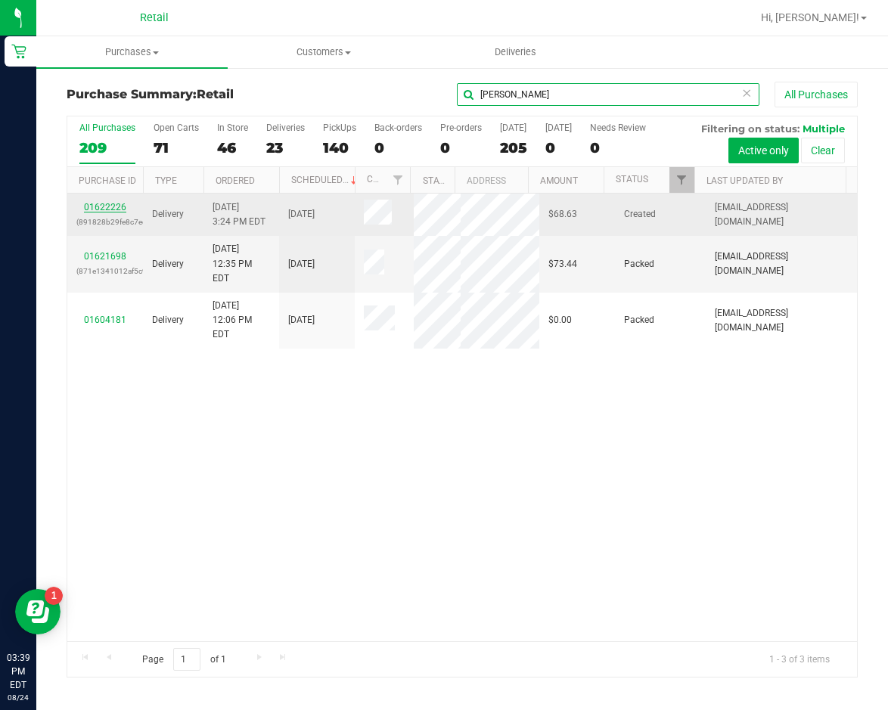
type input "[PERSON_NAME]"
click at [104, 212] on link "01622226" at bounding box center [105, 207] width 42 height 11
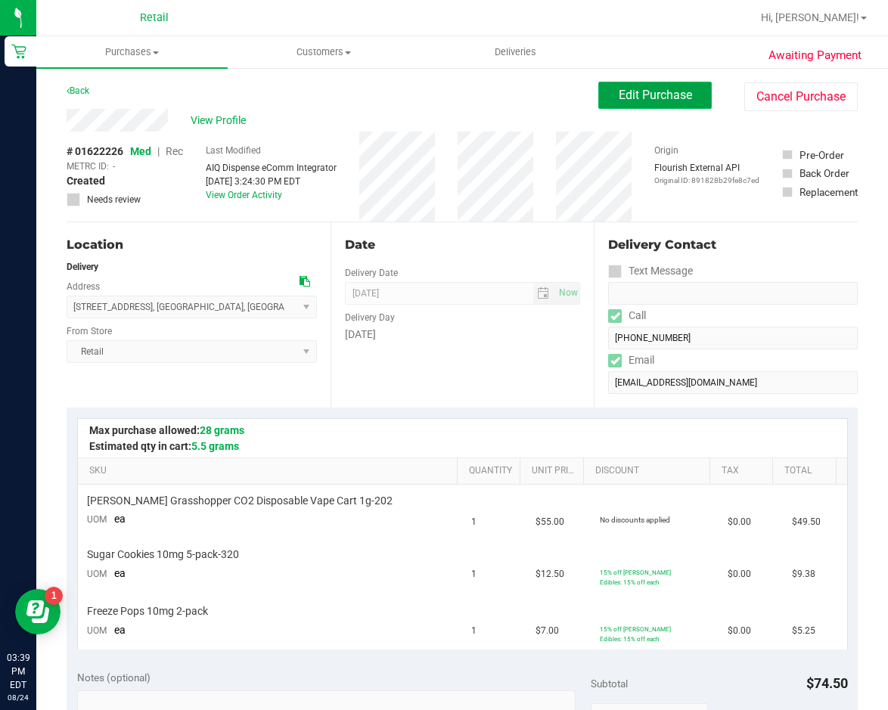
click at [637, 91] on span "Edit Purchase" at bounding box center [654, 95] width 73 height 14
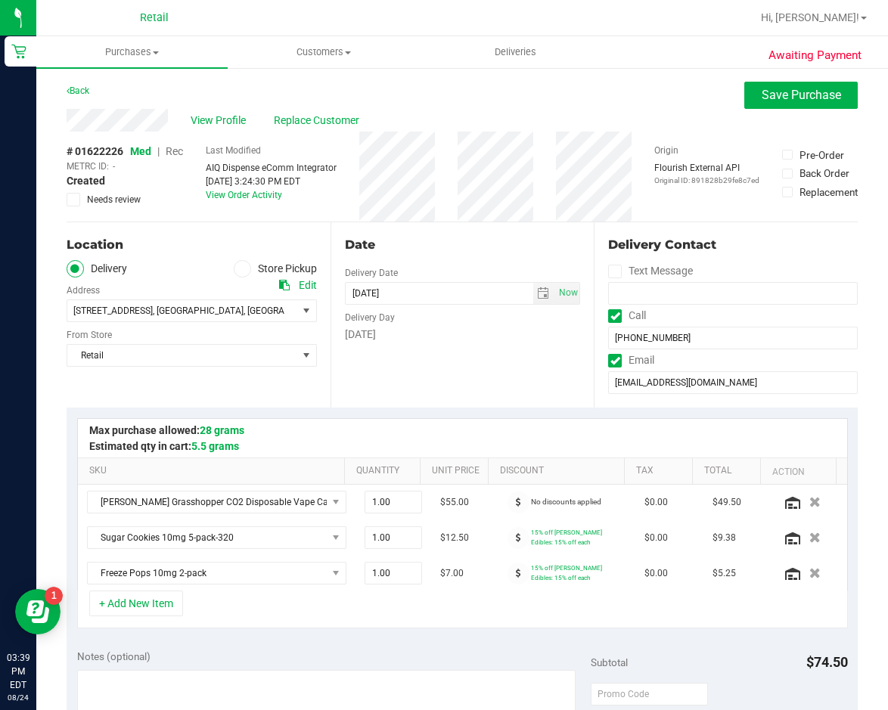
click at [178, 156] on span "Rec" at bounding box center [174, 151] width 17 height 12
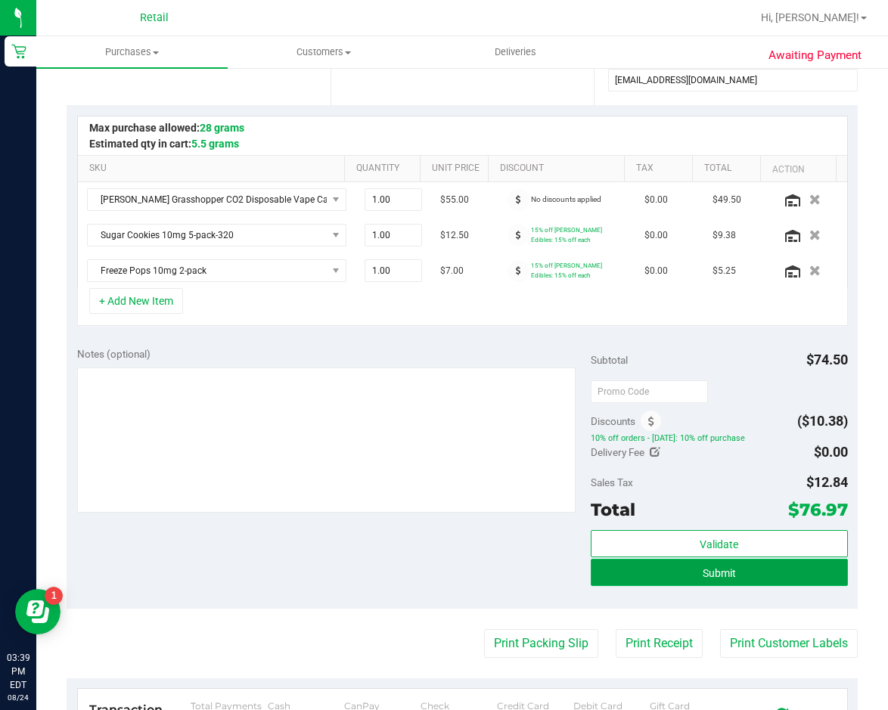
click at [740, 573] on button "Submit" at bounding box center [718, 572] width 257 height 27
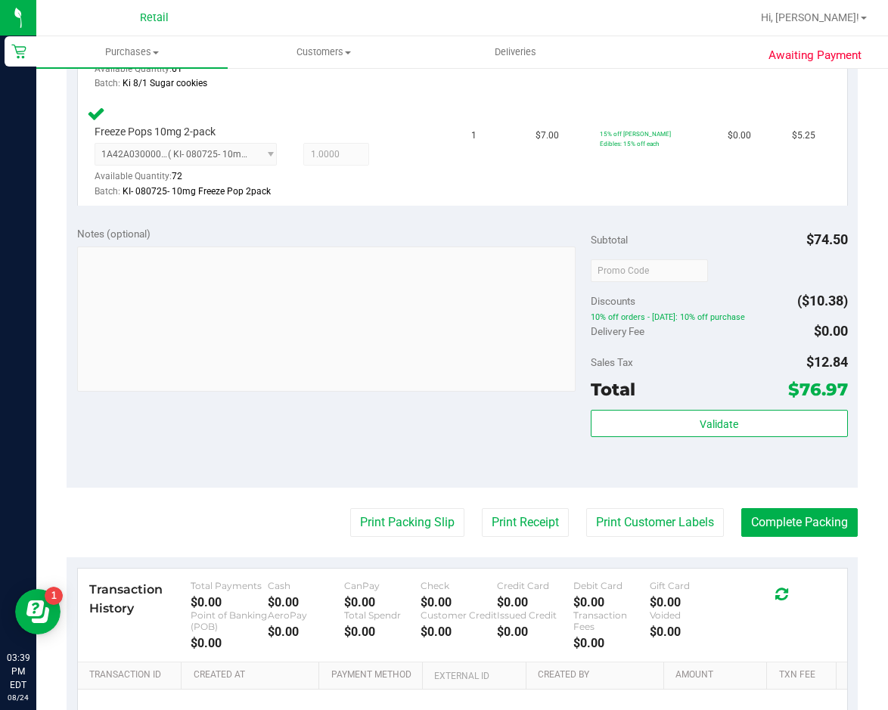
scroll to position [605, 0]
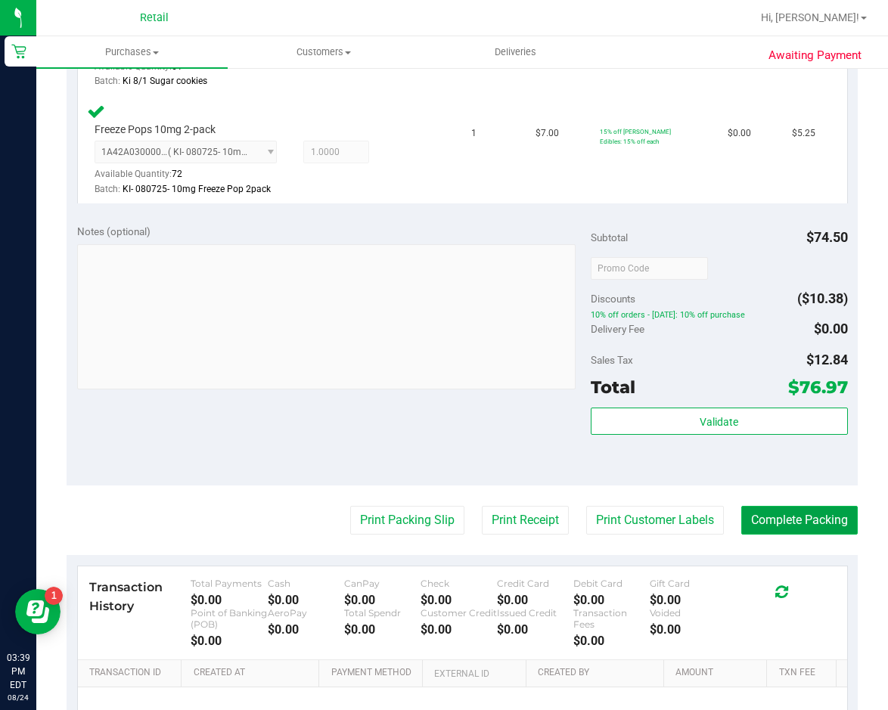
click at [798, 517] on button "Complete Packing" at bounding box center [799, 520] width 116 height 29
